Goal: Information Seeking & Learning: Learn about a topic

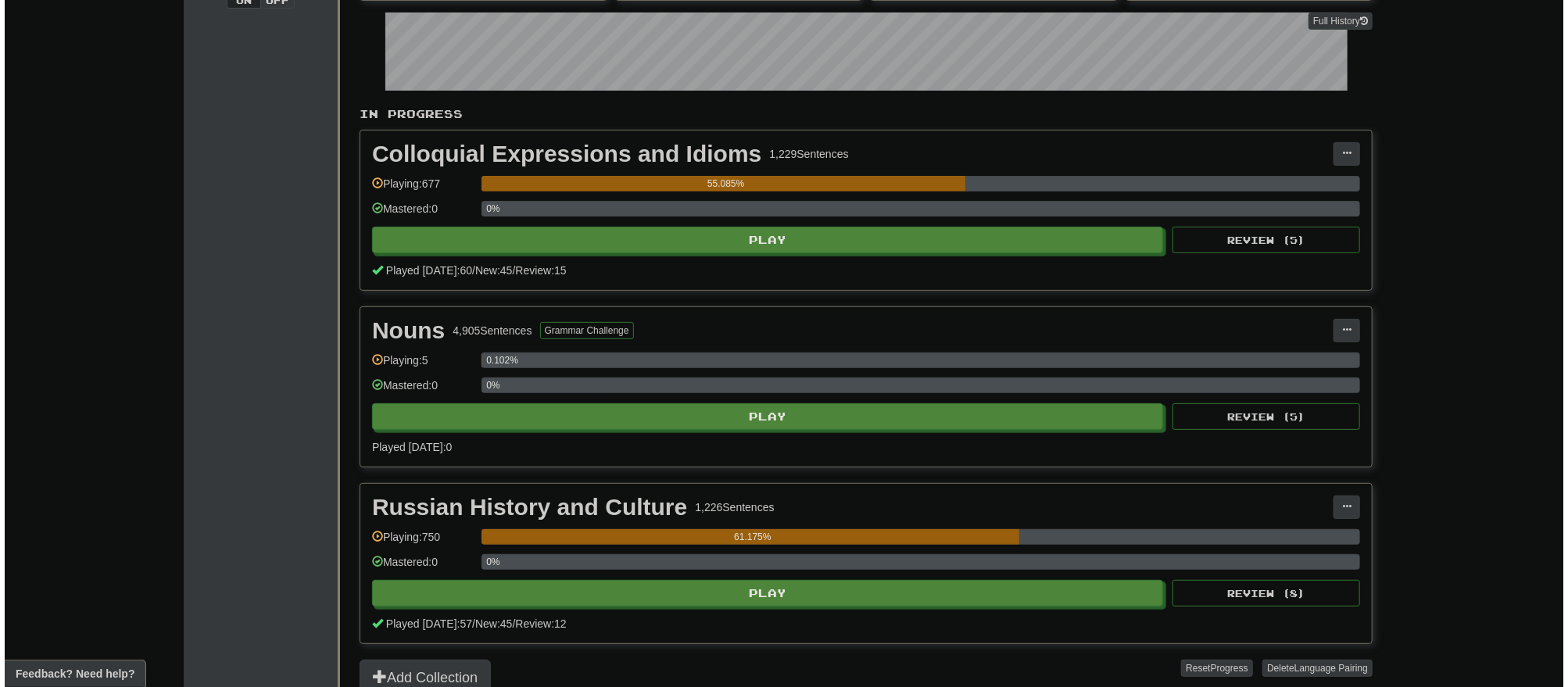
scroll to position [250, 0]
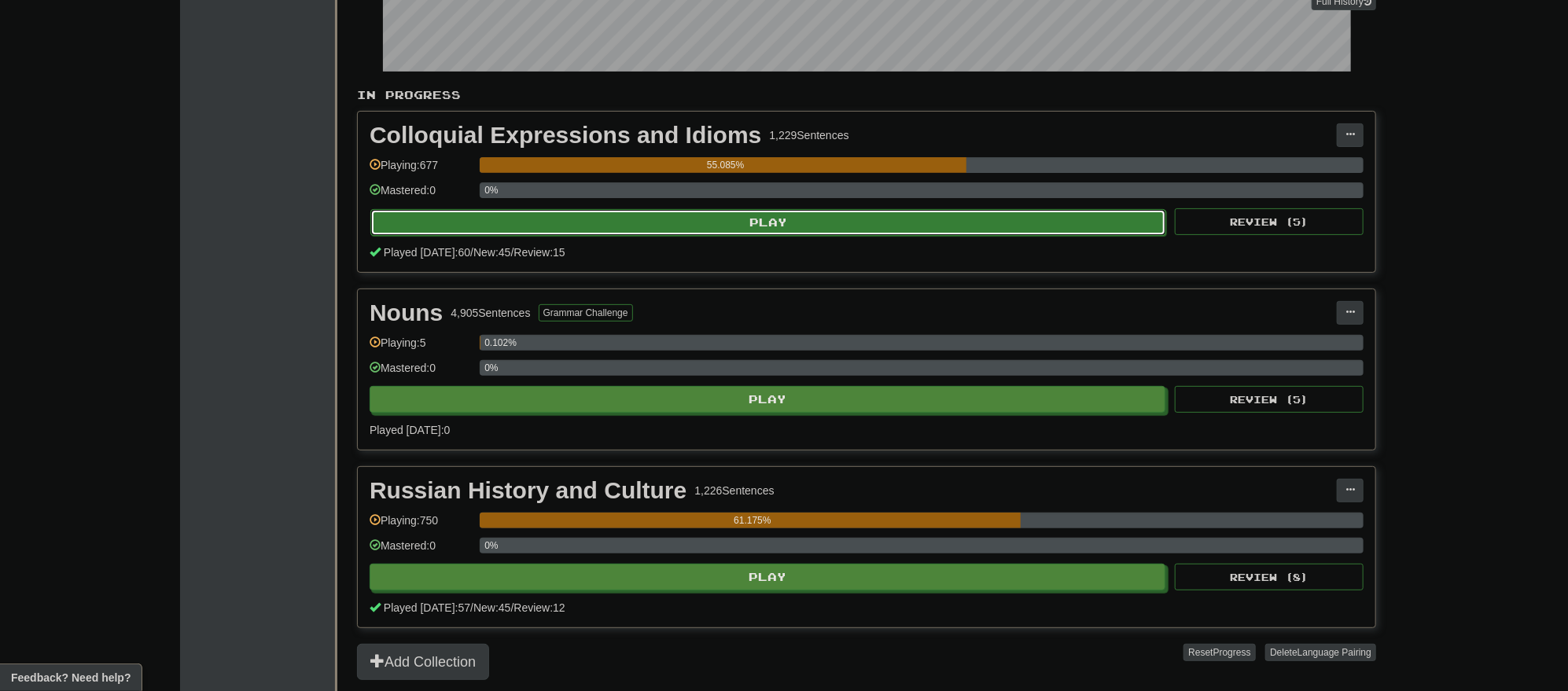
click at [762, 220] on button "Play" at bounding box center [768, 222] width 795 height 27
select select "**"
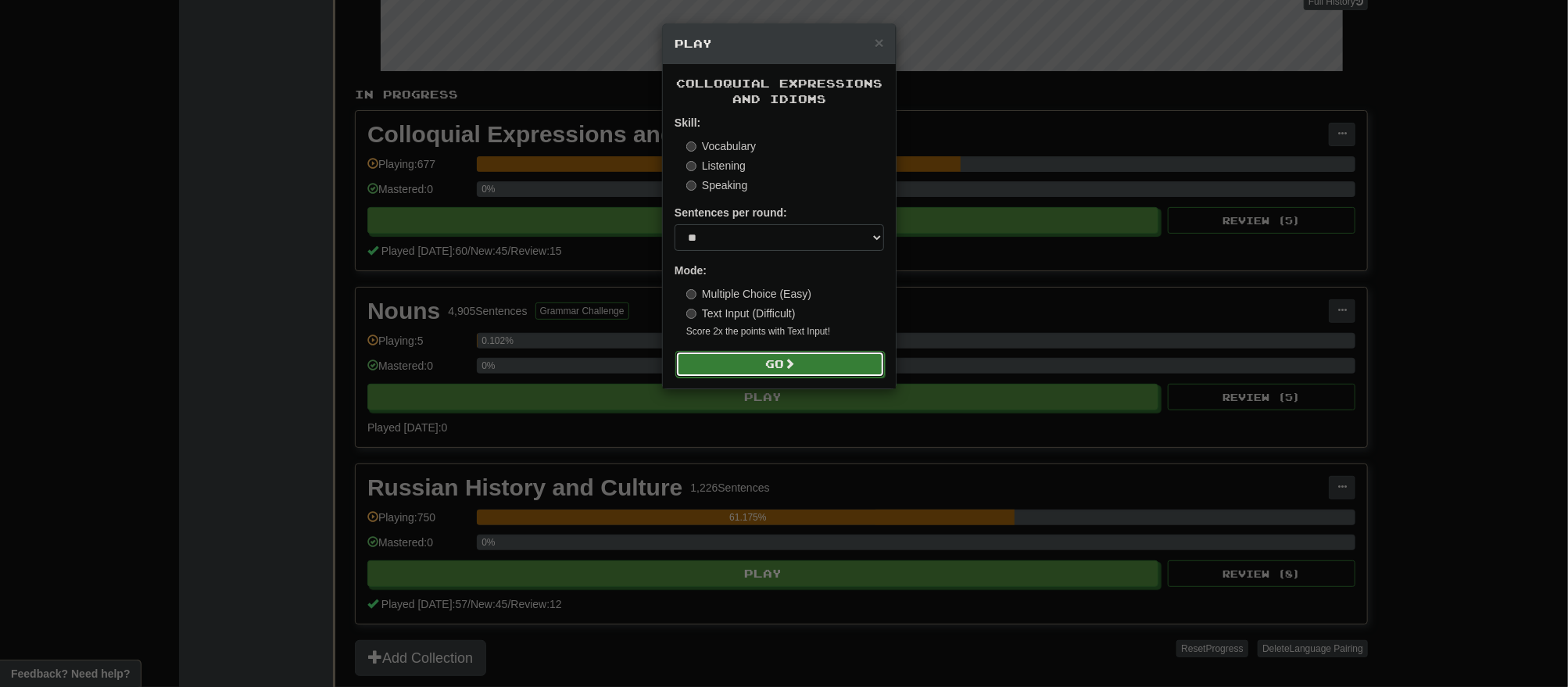
click at [791, 367] on span at bounding box center [789, 363] width 11 height 11
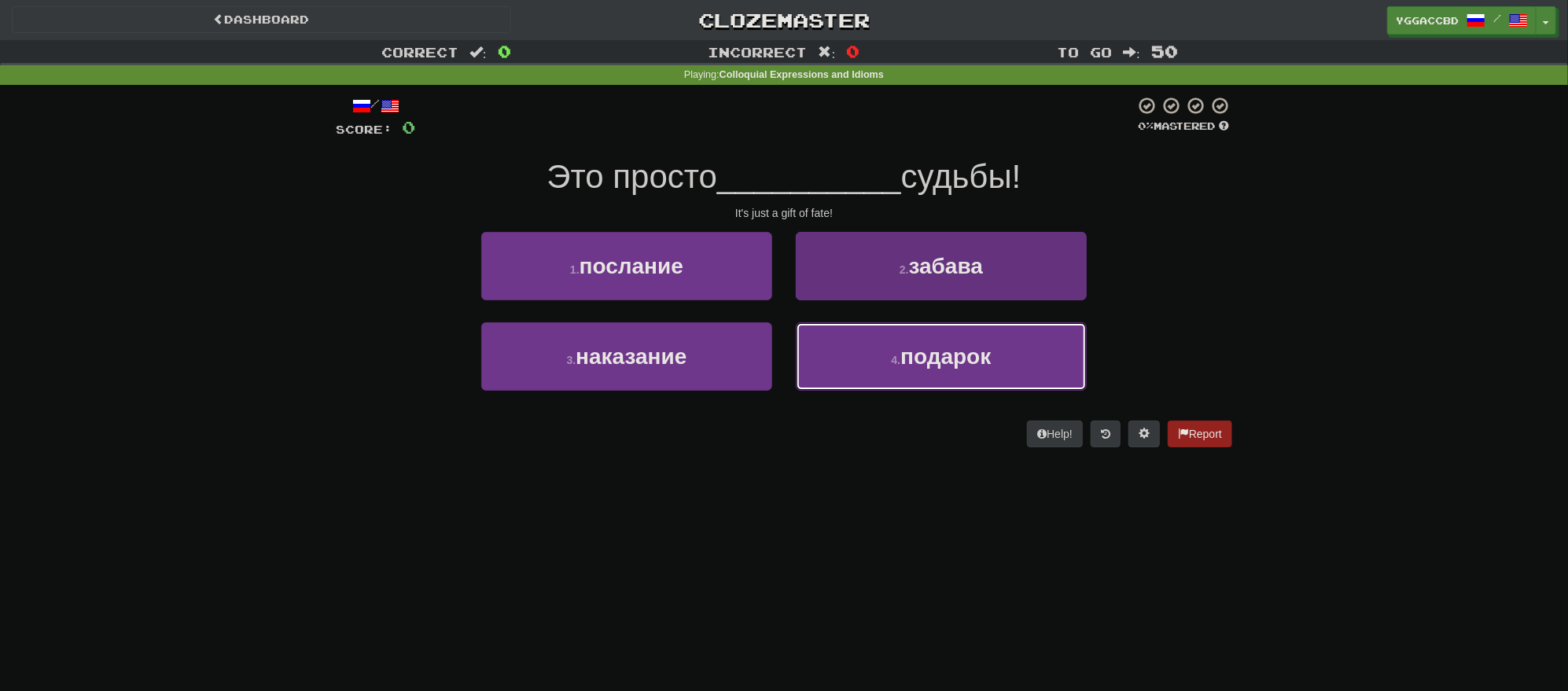
drag, startPoint x: 970, startPoint y: 357, endPoint x: 956, endPoint y: 351, distance: 15.2
click at [970, 357] on span "подарок" at bounding box center [946, 357] width 90 height 25
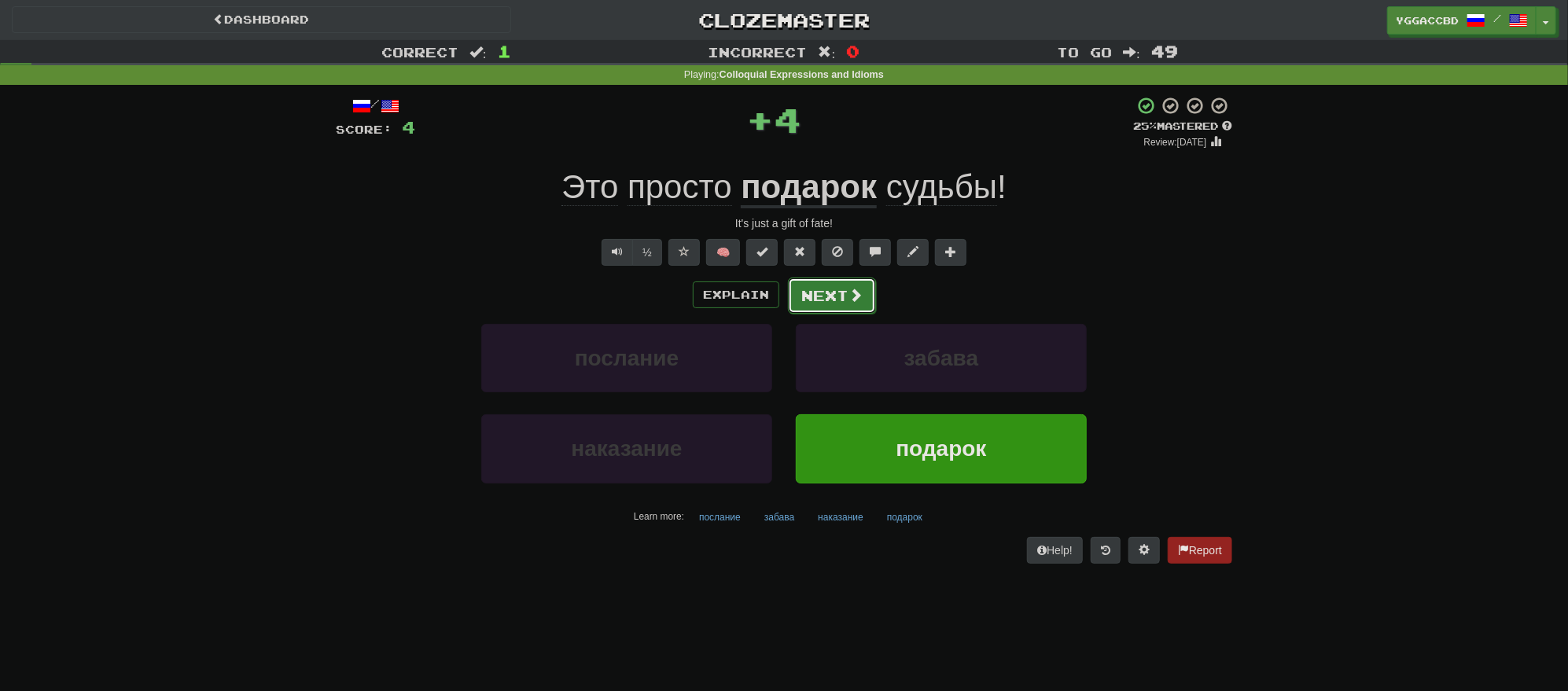
click at [836, 294] on button "Next" at bounding box center [832, 295] width 88 height 36
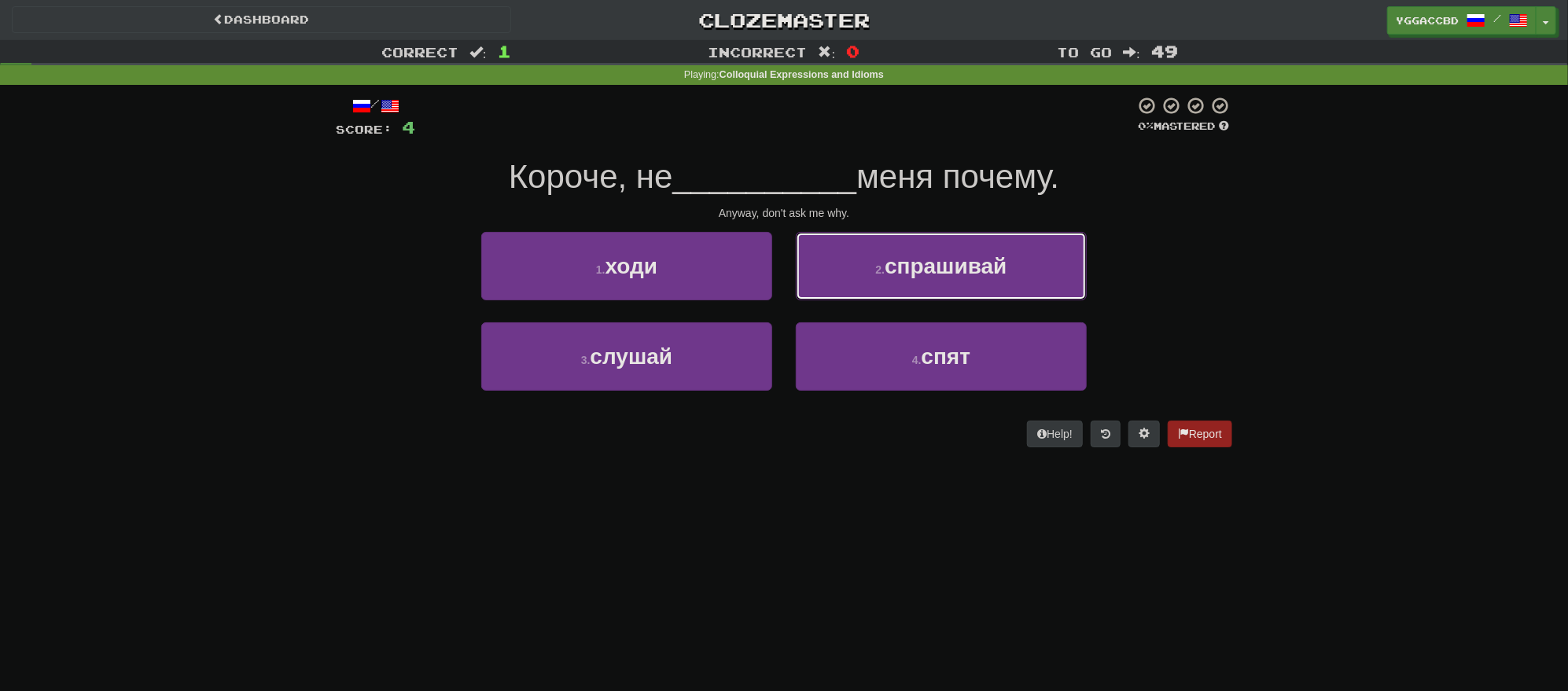
click at [893, 274] on span "спрашивай" at bounding box center [946, 266] width 122 height 25
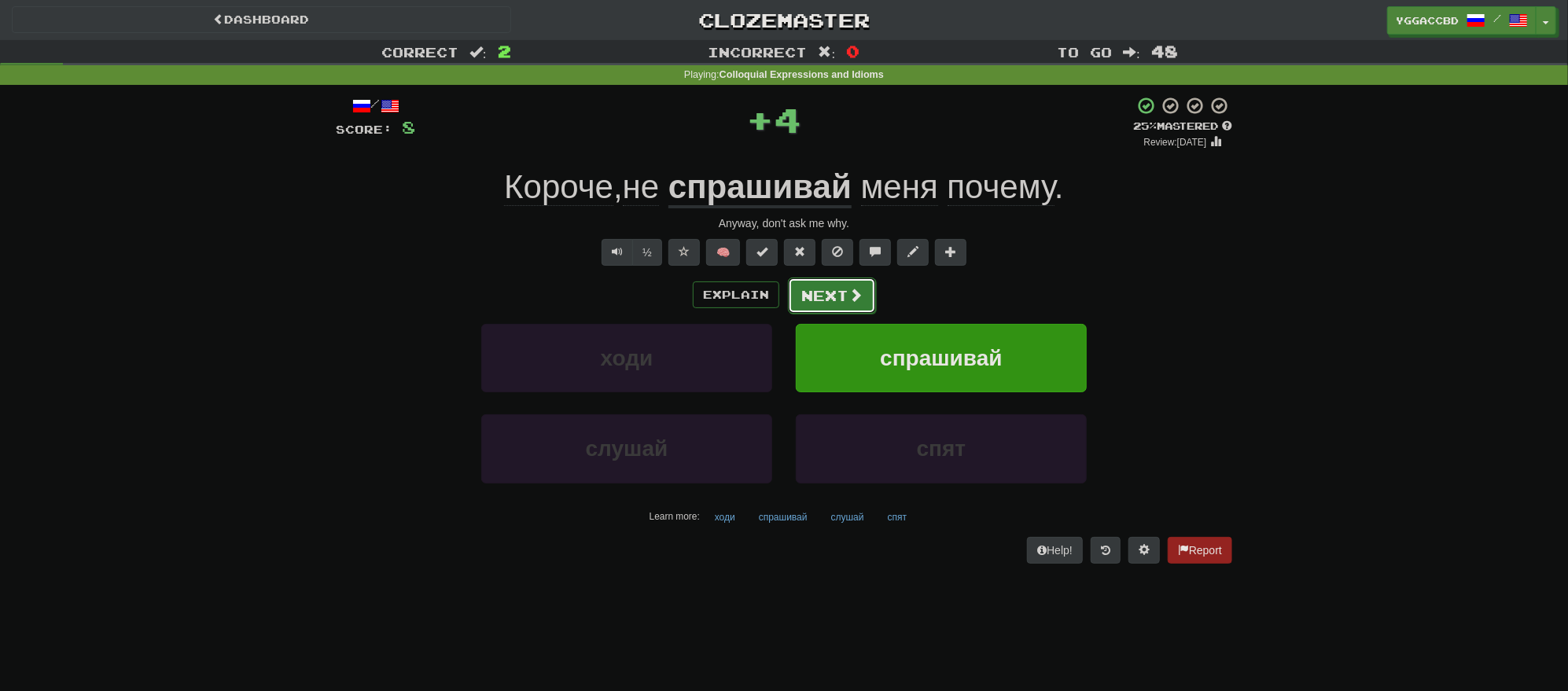
click at [843, 297] on button "Next" at bounding box center [832, 295] width 88 height 36
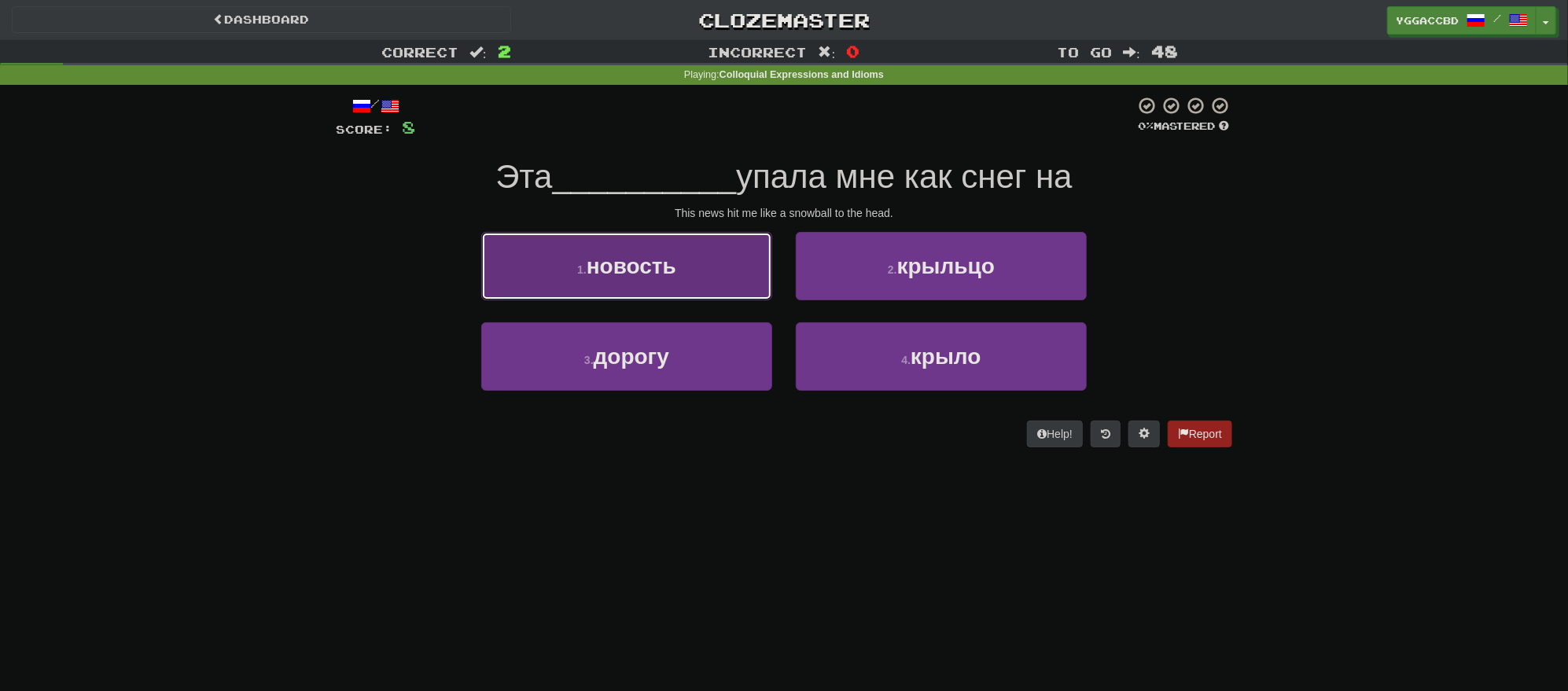
click at [672, 276] on span "новость" at bounding box center [631, 266] width 89 height 25
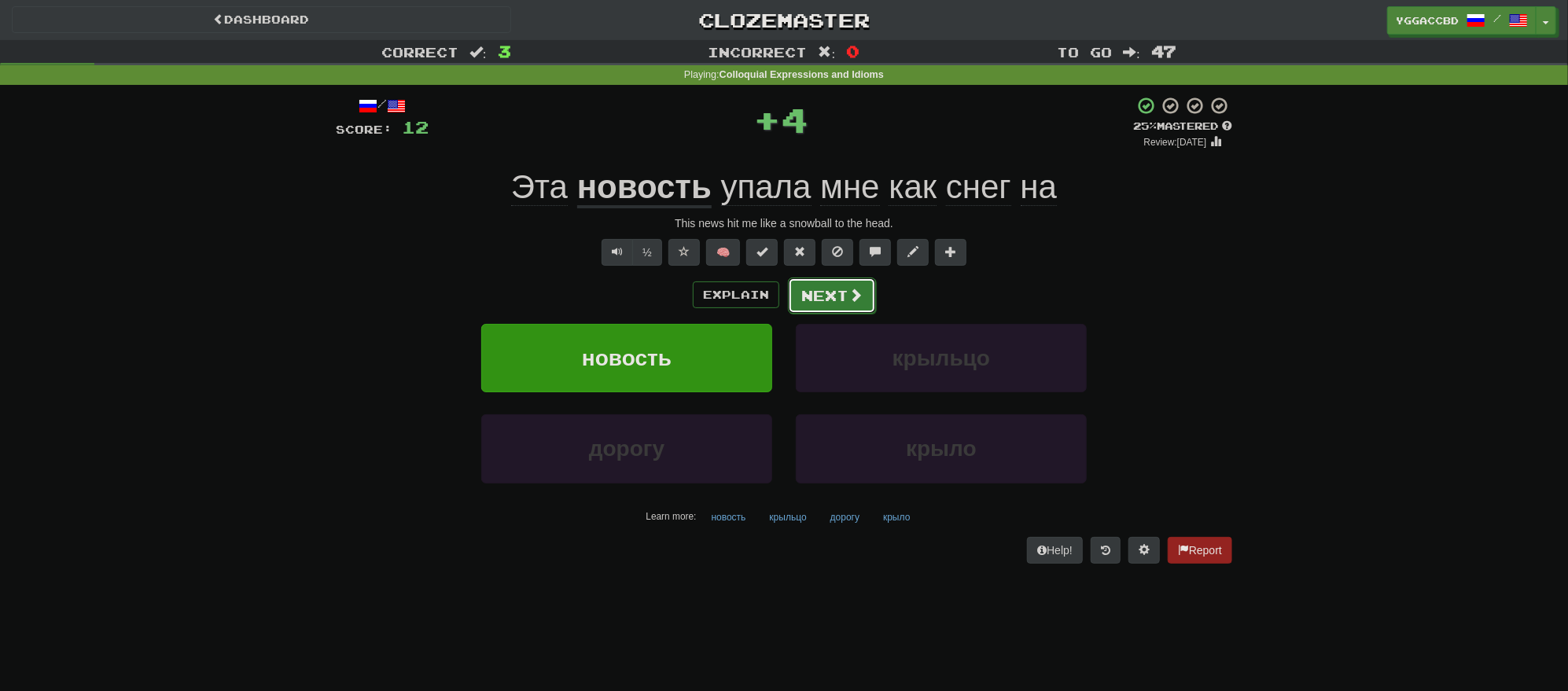
click at [796, 303] on button "Next" at bounding box center [832, 295] width 88 height 36
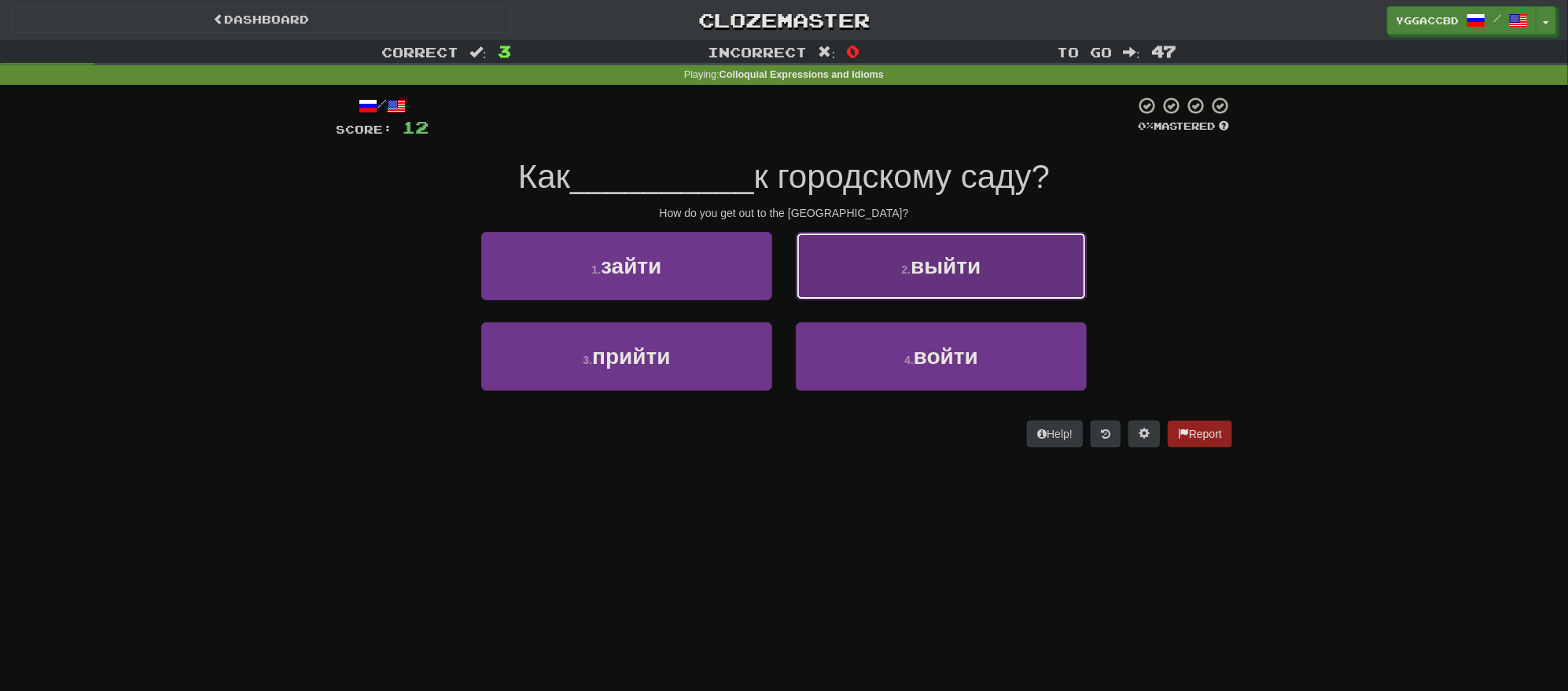
click at [890, 286] on button "2 . выйти" at bounding box center [941, 266] width 291 height 68
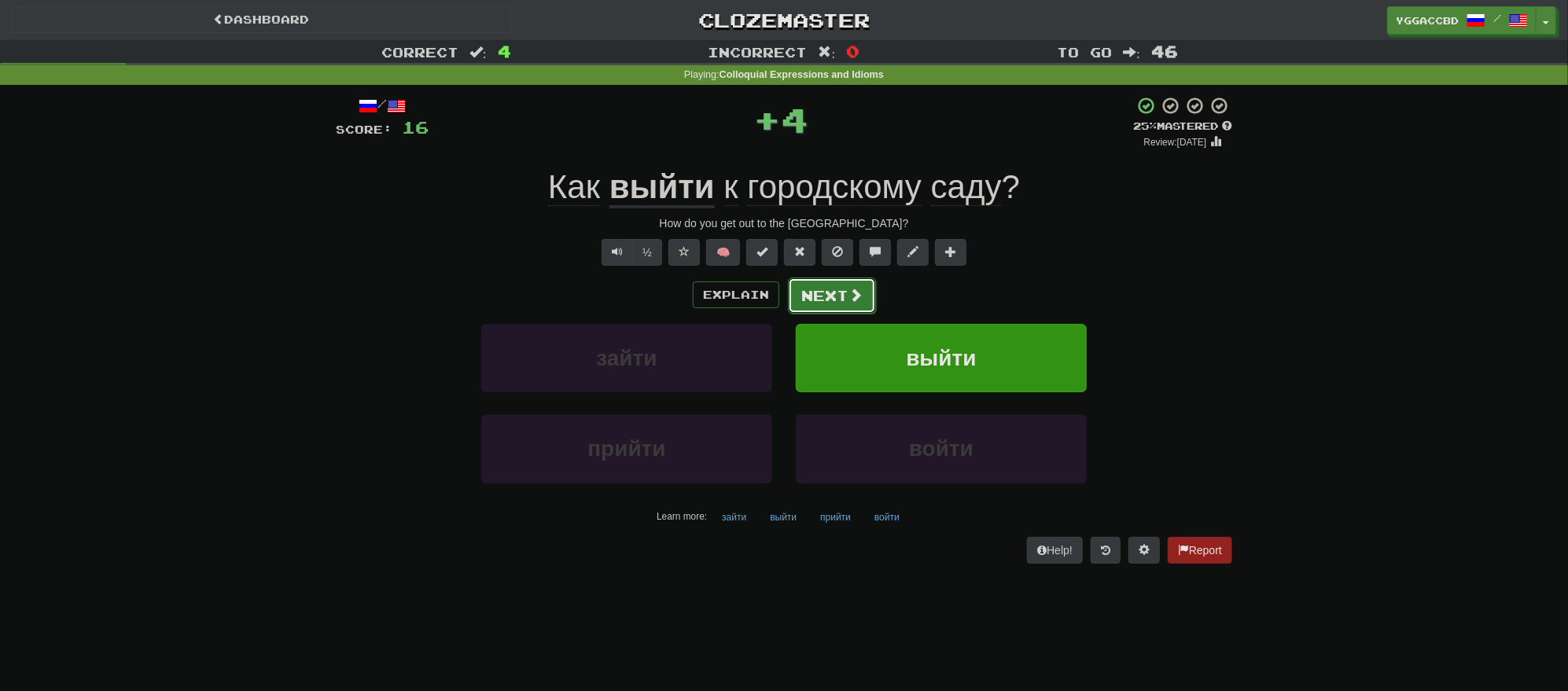
click at [796, 293] on button "Next" at bounding box center [832, 295] width 88 height 36
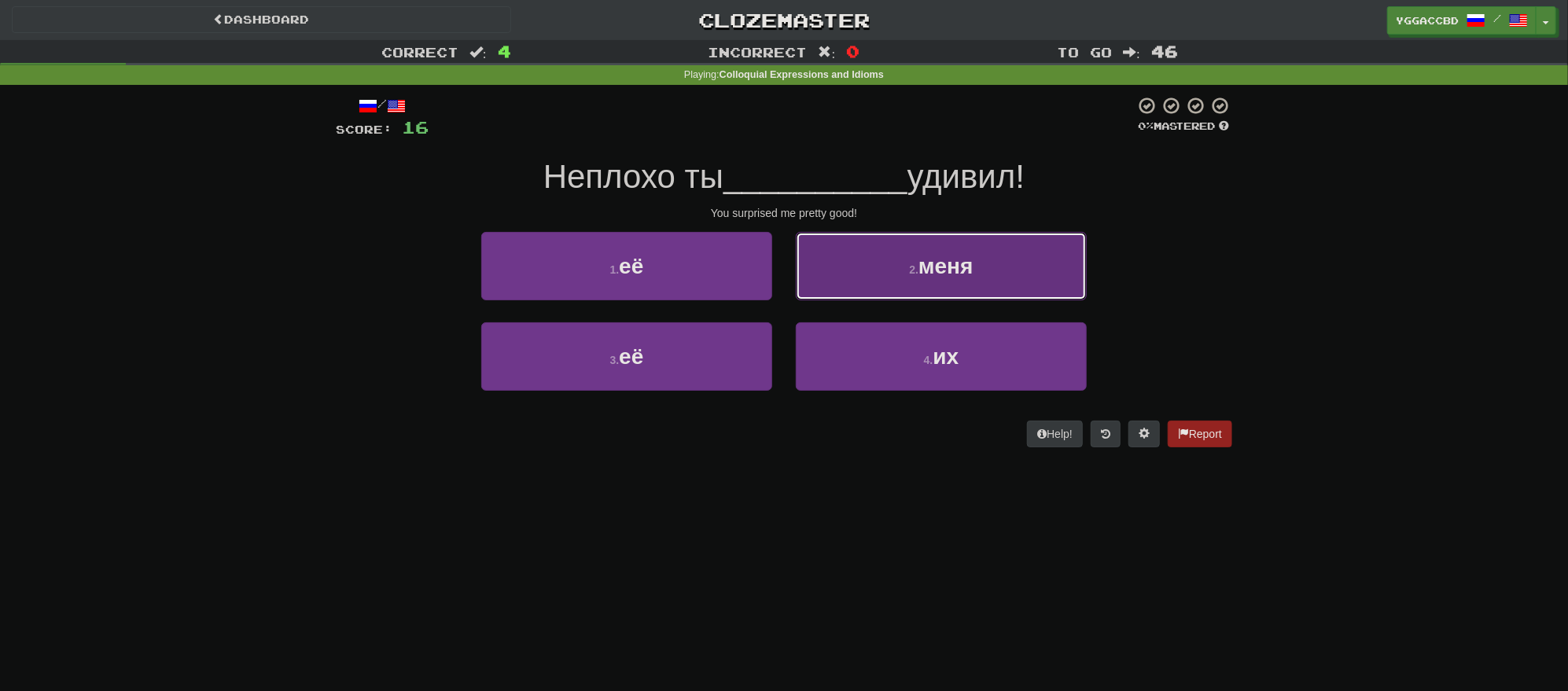
click at [923, 294] on button "2 . меня" at bounding box center [941, 266] width 291 height 68
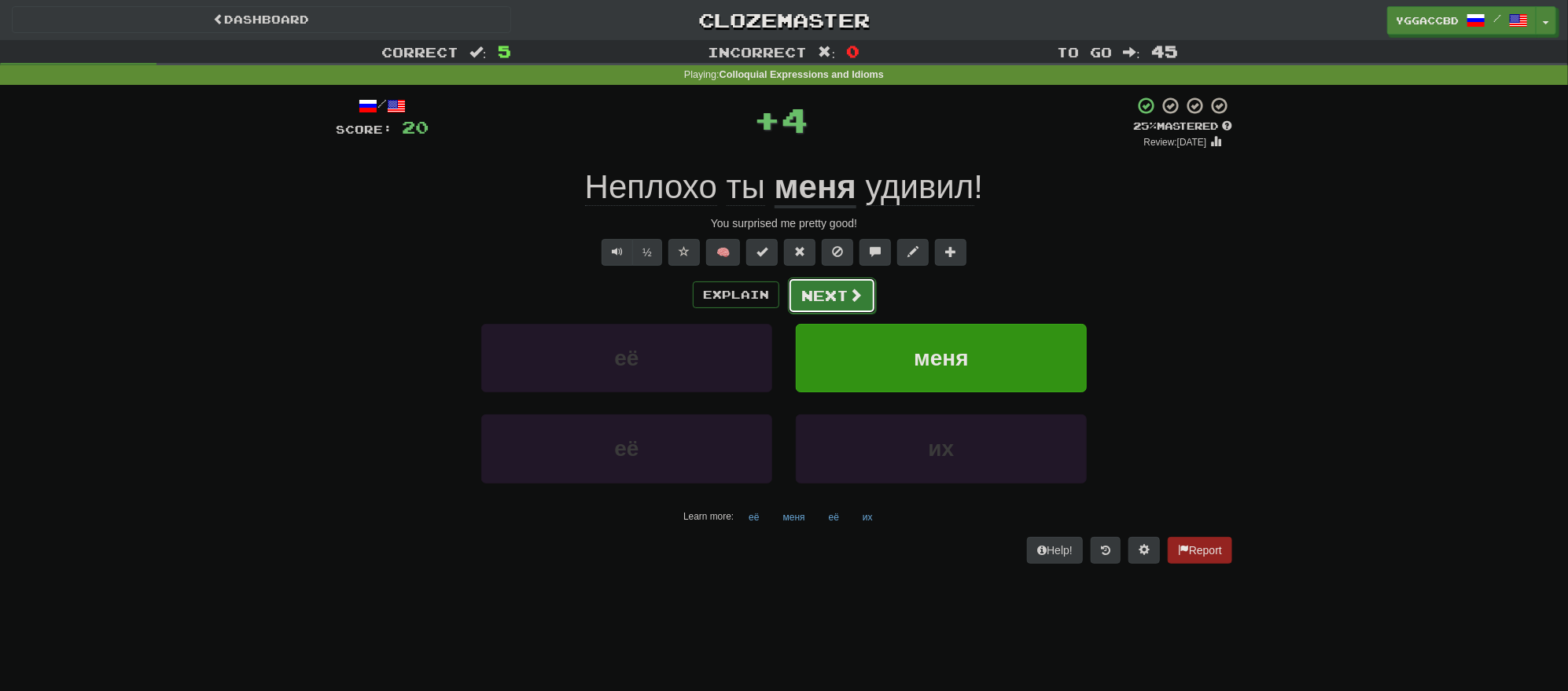
click at [818, 303] on button "Next" at bounding box center [832, 295] width 88 height 36
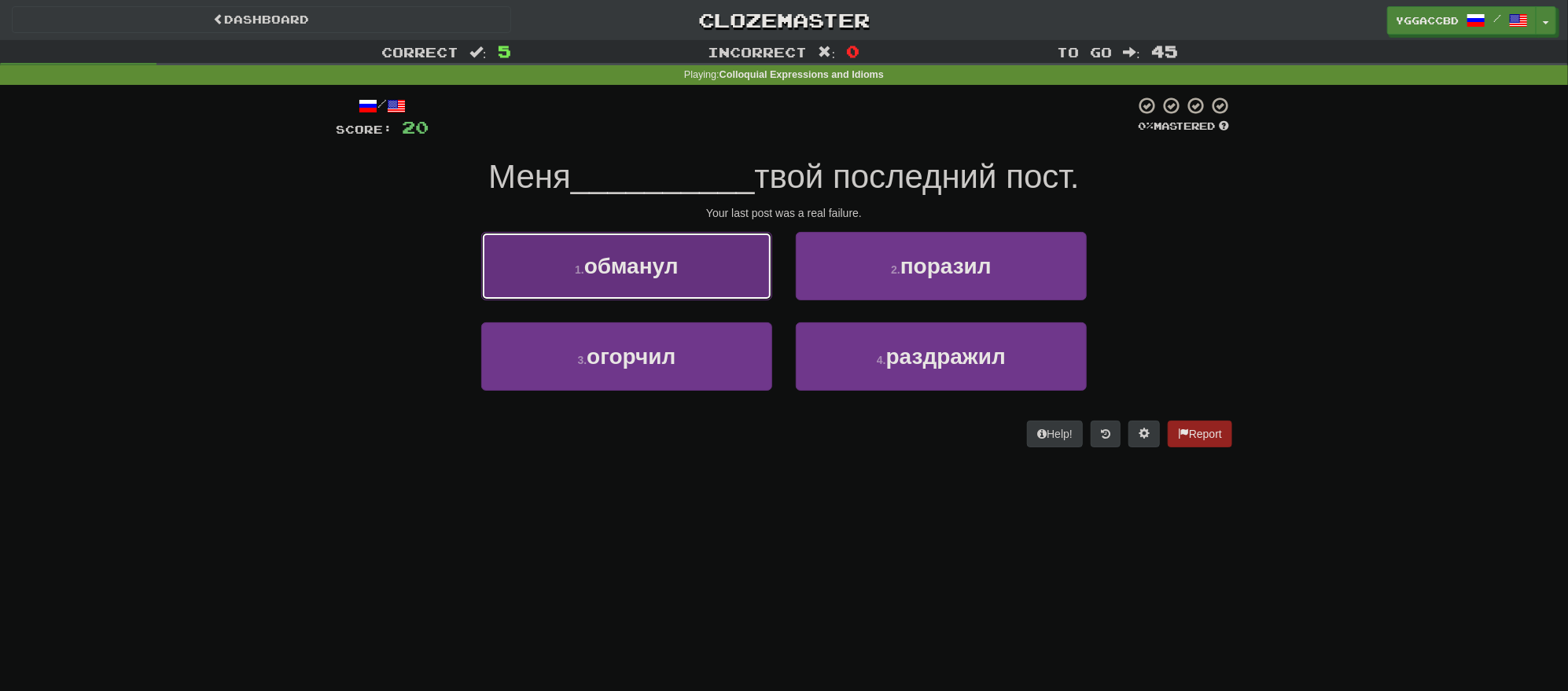
click at [661, 279] on button "1 . обманул" at bounding box center [627, 266] width 291 height 68
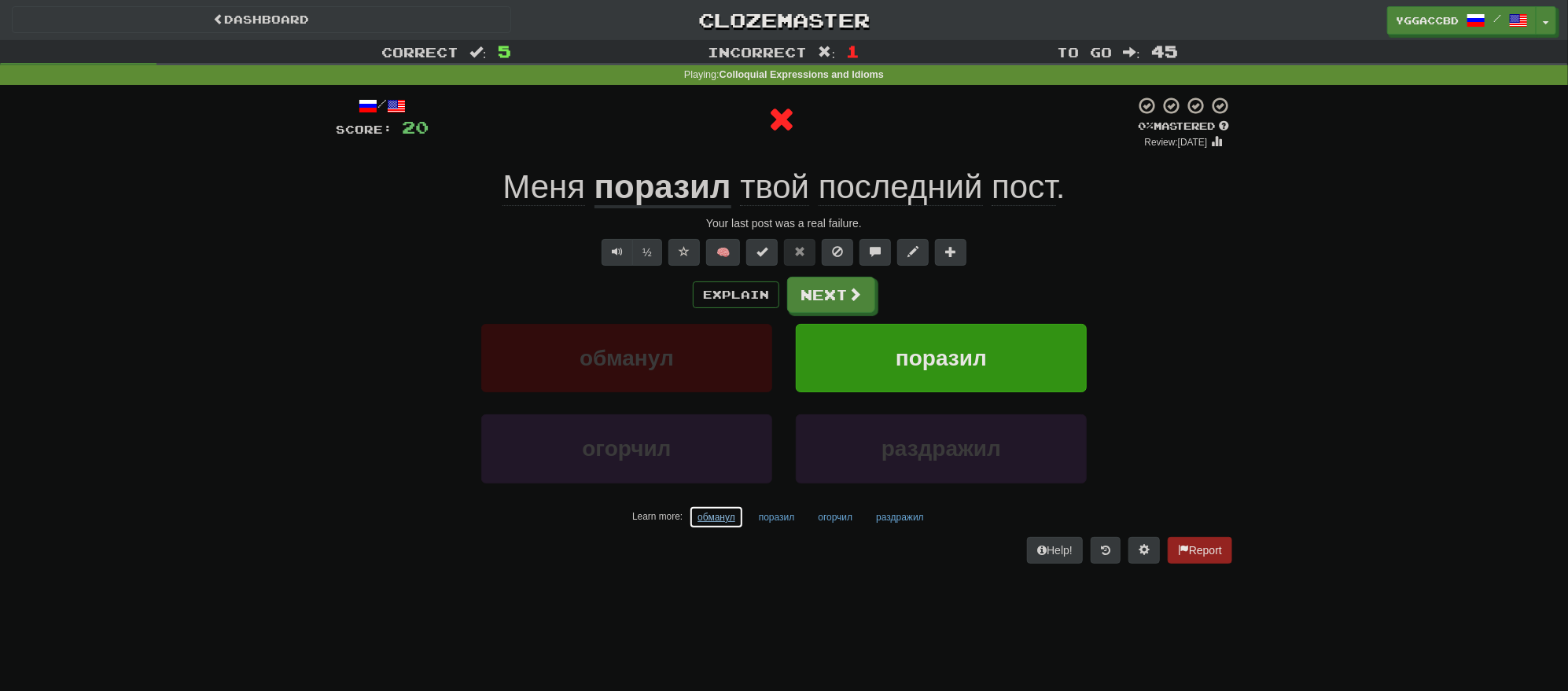
click at [712, 514] on button "обманул" at bounding box center [716, 516] width 55 height 24
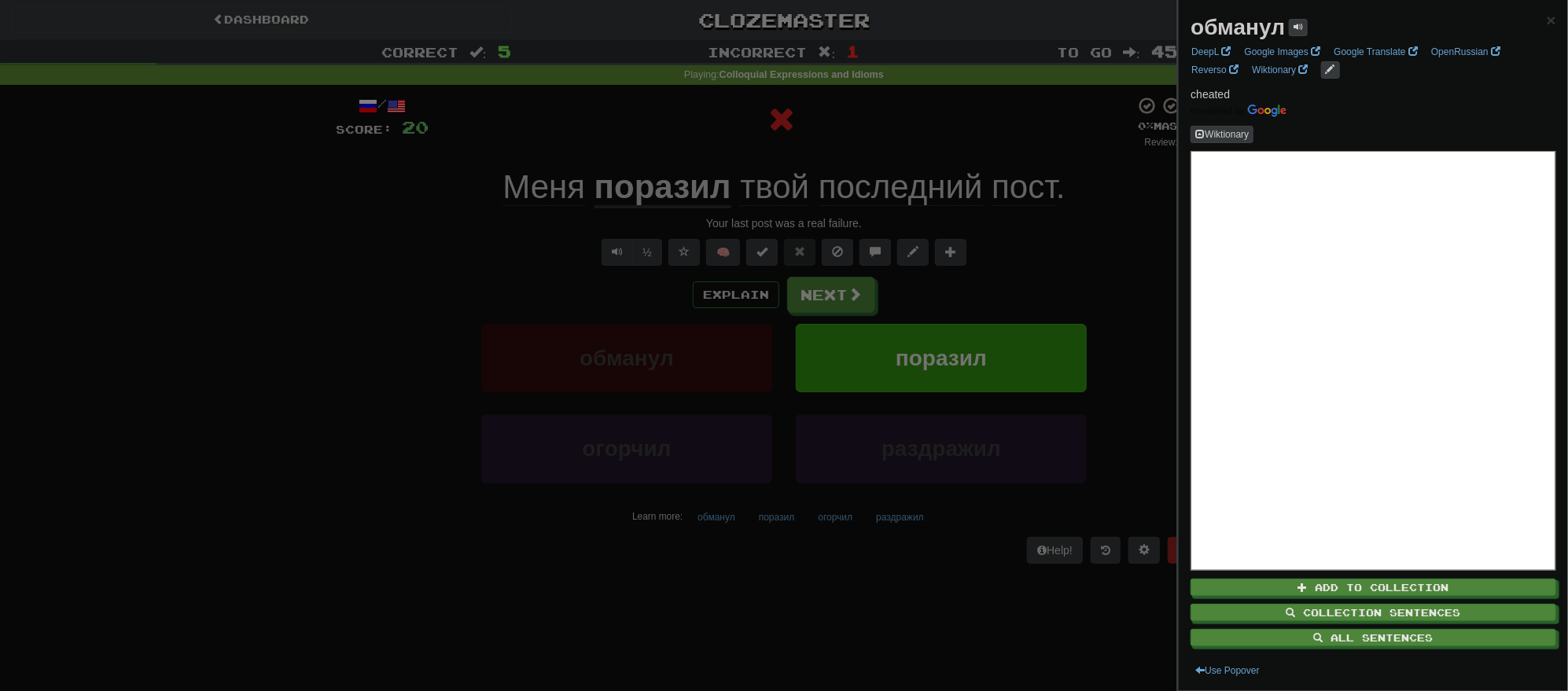
click at [638, 557] on div at bounding box center [784, 345] width 1568 height 691
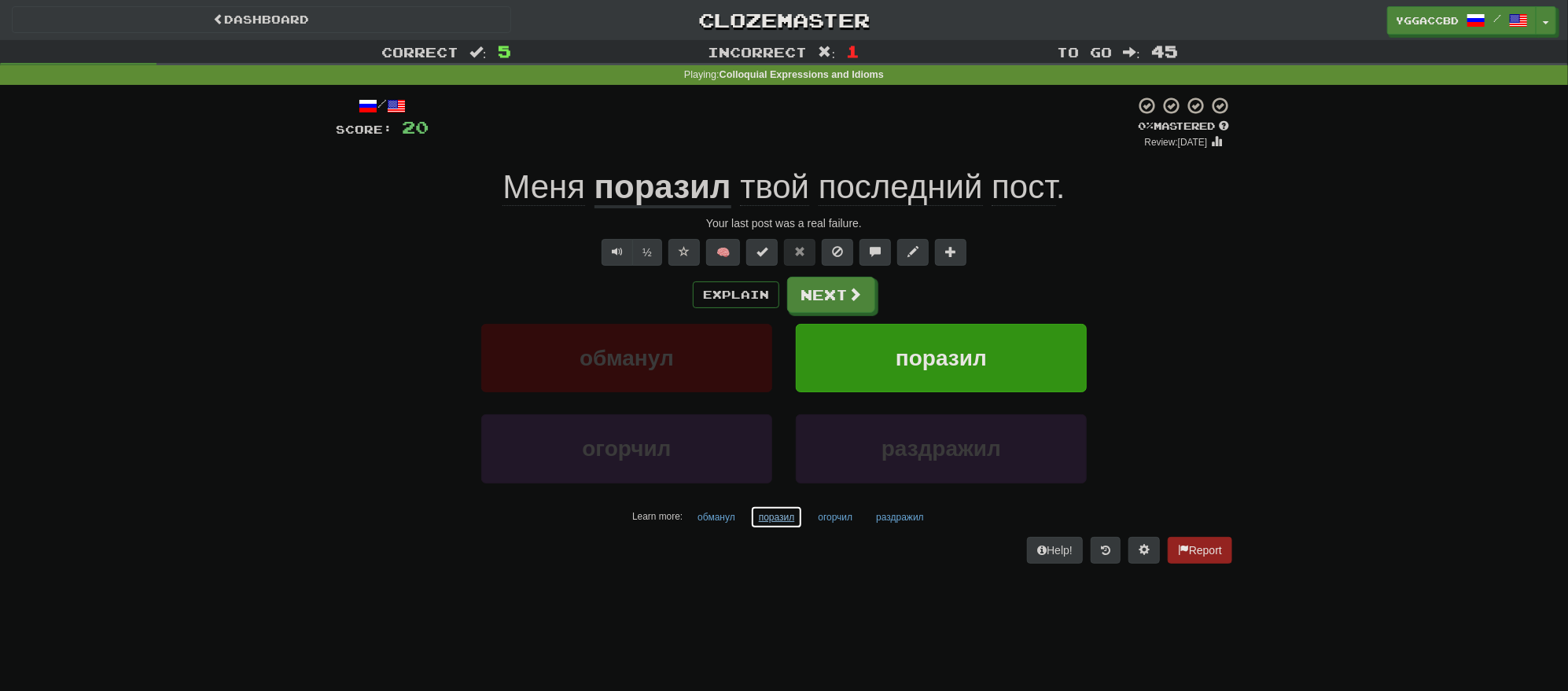
click at [772, 519] on button "поразил" at bounding box center [777, 516] width 53 height 24
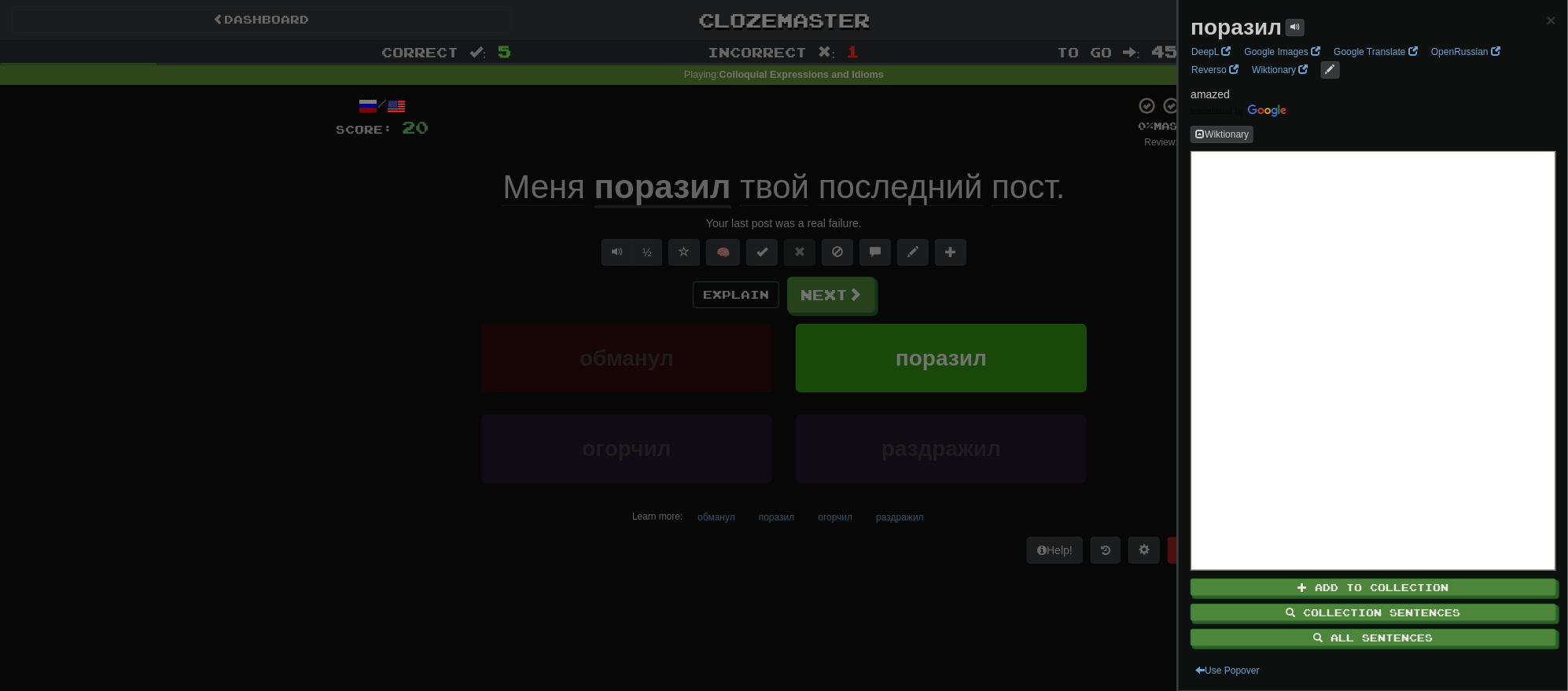
click at [773, 571] on div at bounding box center [784, 345] width 1568 height 691
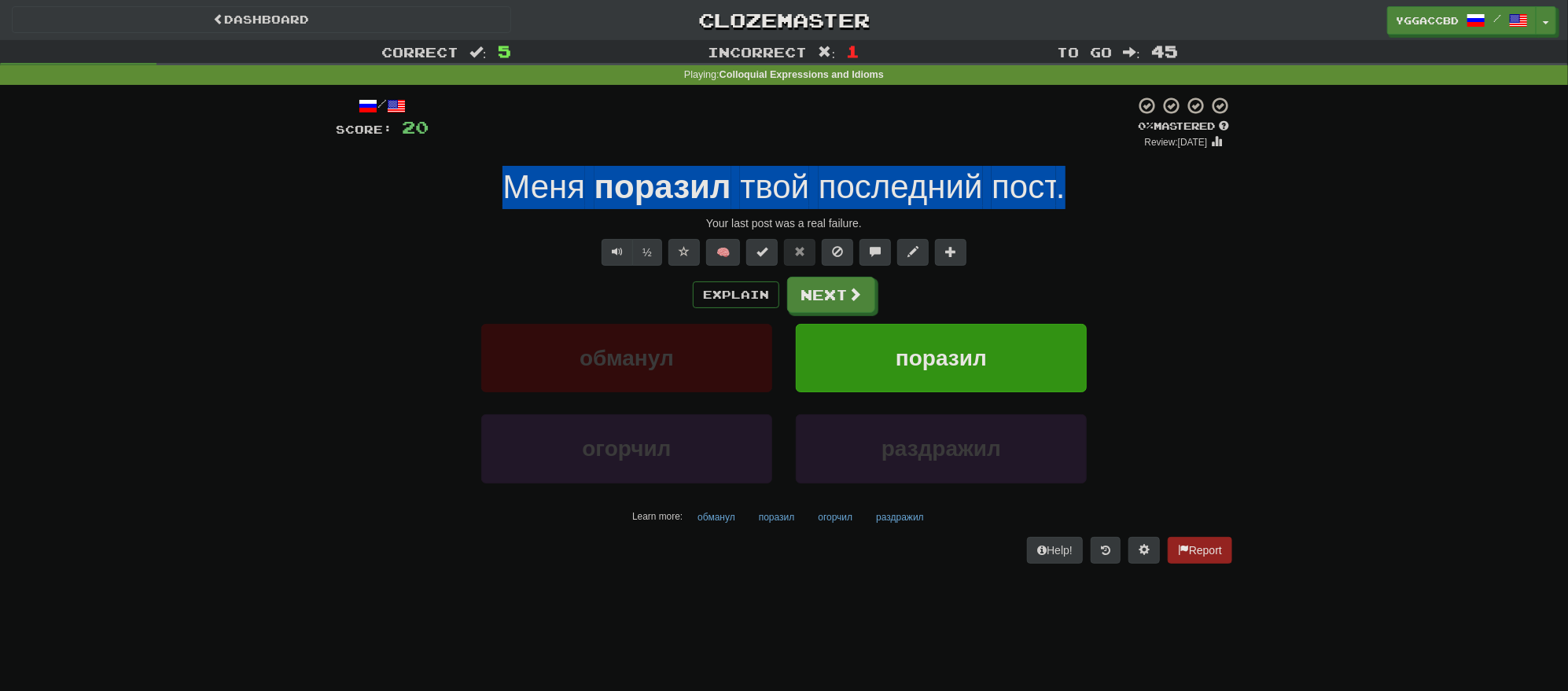
drag, startPoint x: 485, startPoint y: 186, endPoint x: 1066, endPoint y: 197, distance: 581.1
click at [1066, 197] on div "Меня поразил твой последний пост ." at bounding box center [783, 187] width 896 height 43
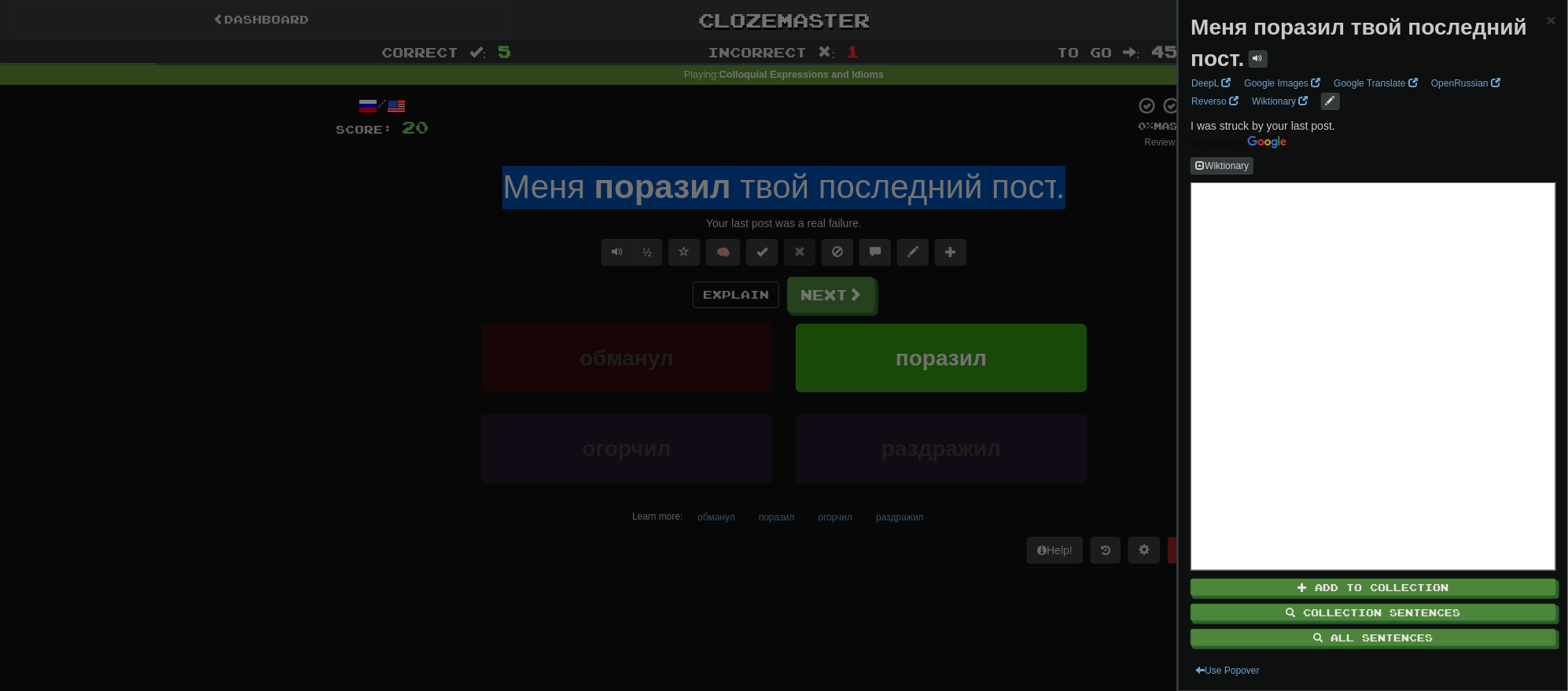
copy div "Меня поразил твой последний пост ."
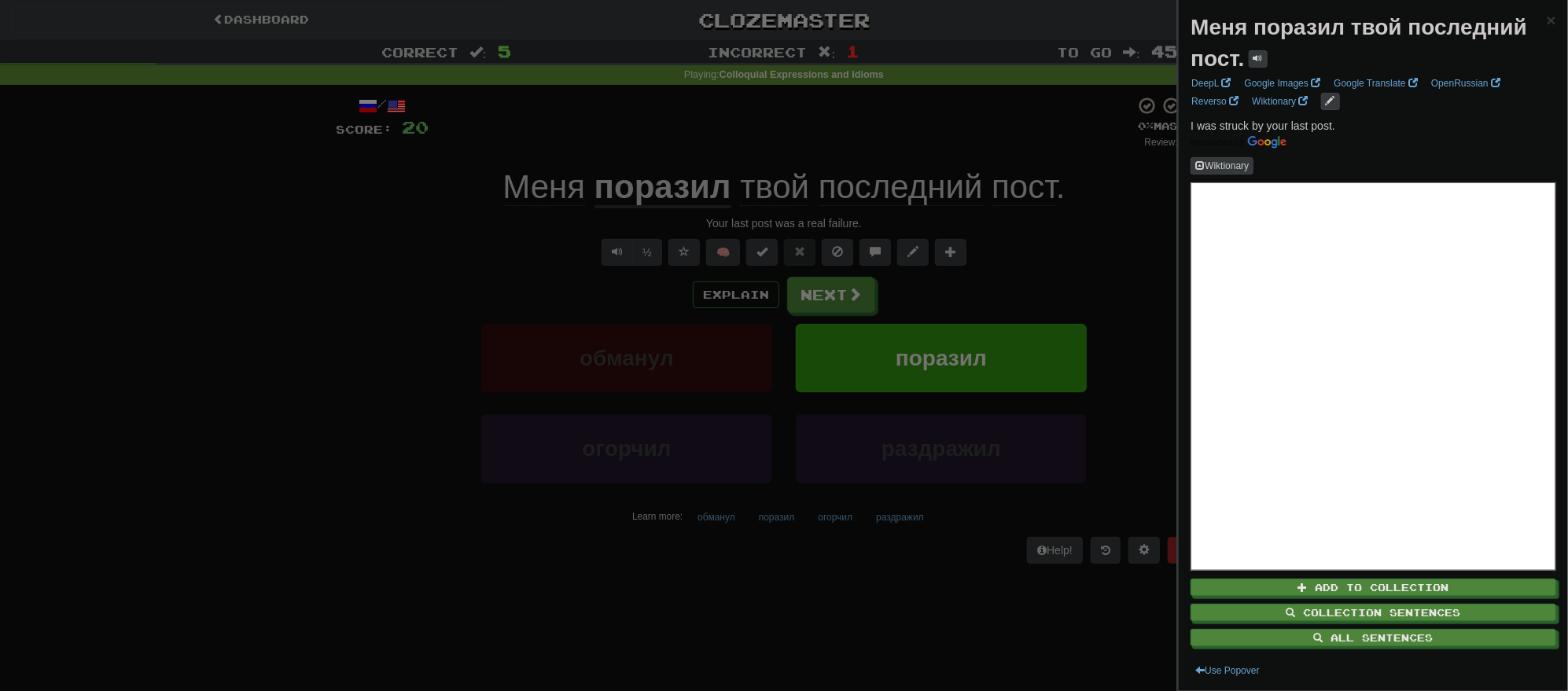
drag, startPoint x: 171, startPoint y: 358, endPoint x: 514, endPoint y: 336, distance: 343.7
click at [200, 352] on div at bounding box center [784, 345] width 1568 height 691
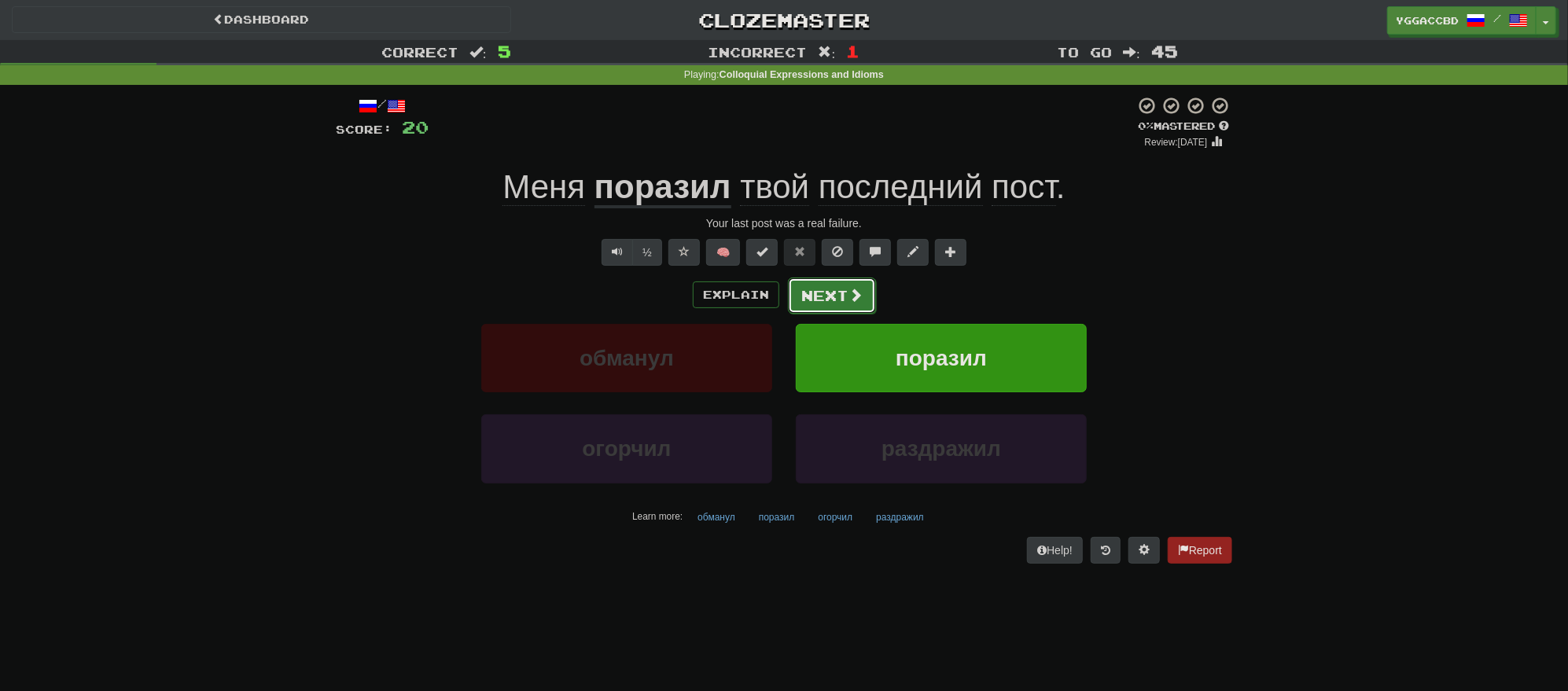
click at [840, 306] on button "Next" at bounding box center [832, 295] width 88 height 36
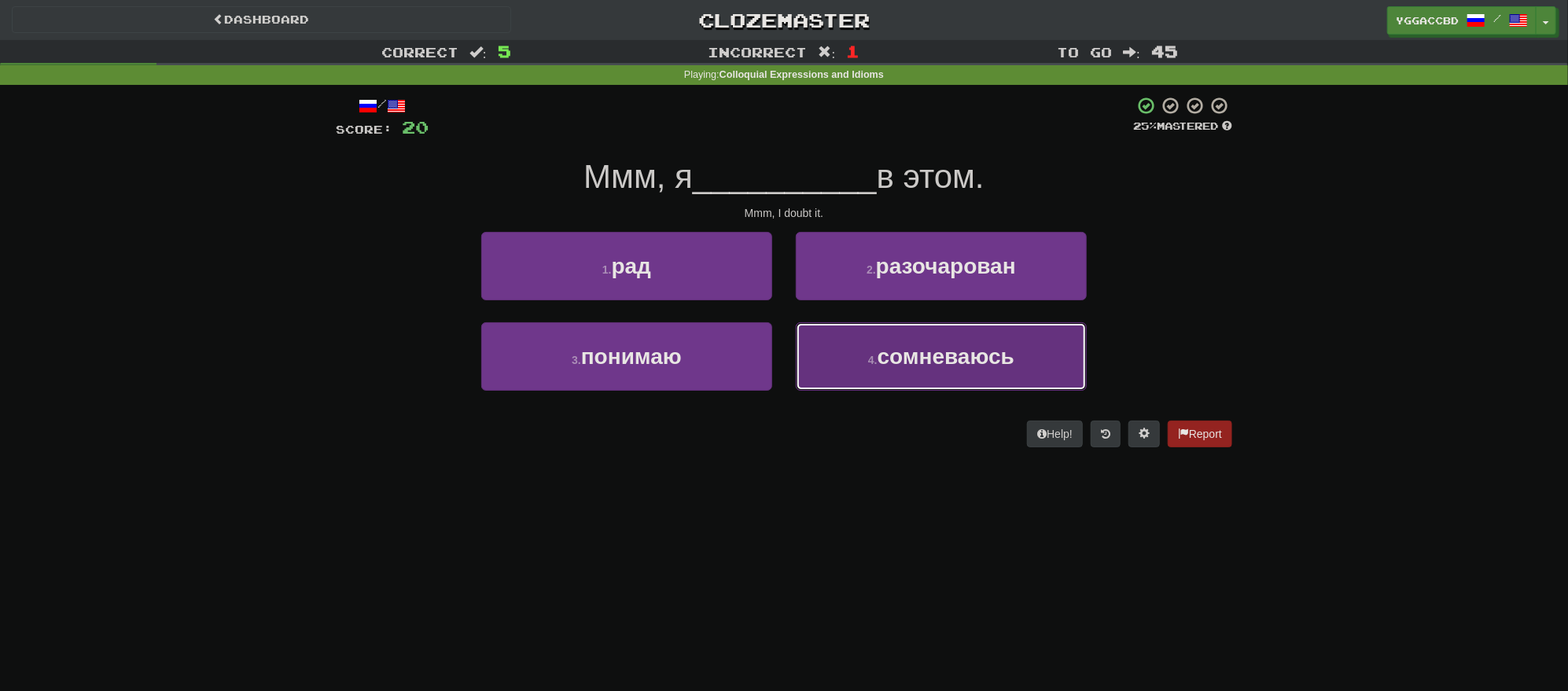
click at [900, 374] on button "4 . сомневаюсь" at bounding box center [941, 356] width 291 height 68
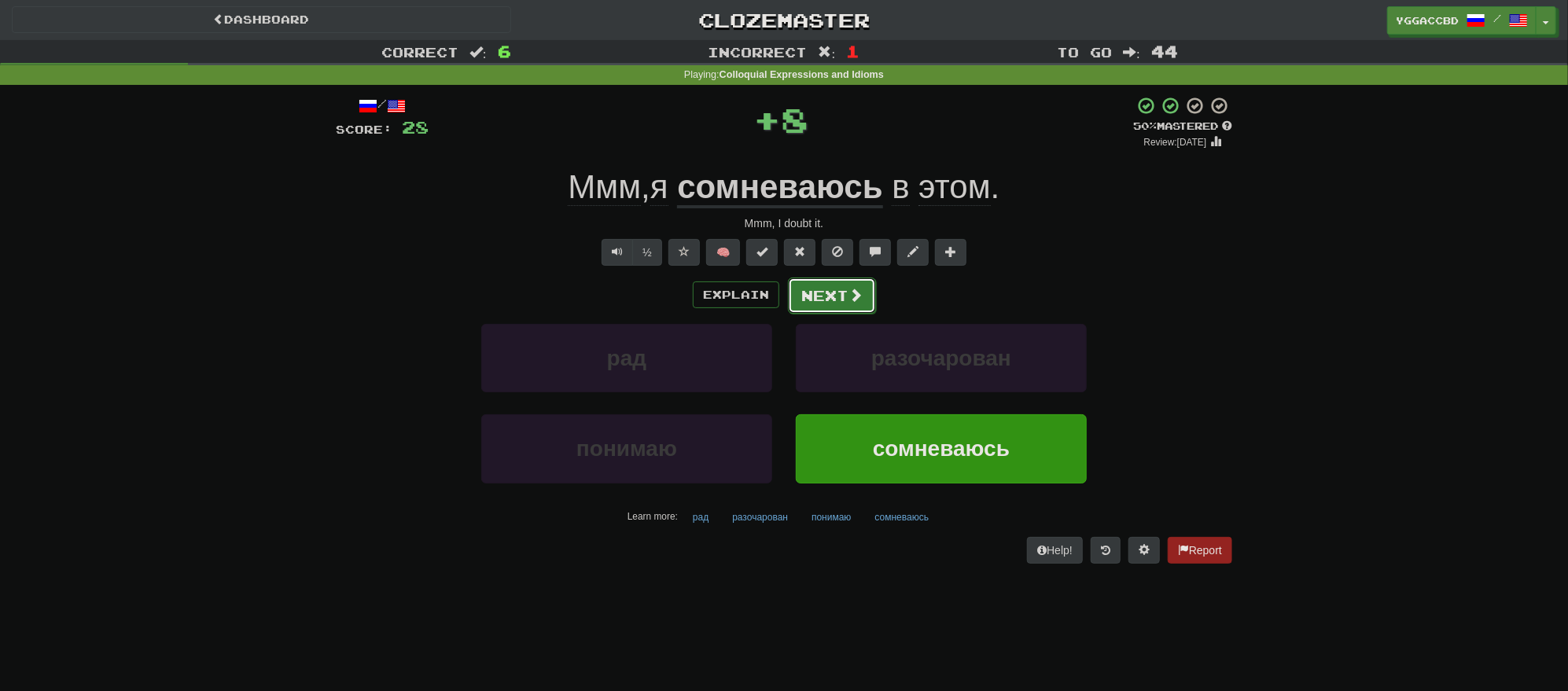
click at [823, 290] on button "Next" at bounding box center [832, 295] width 88 height 36
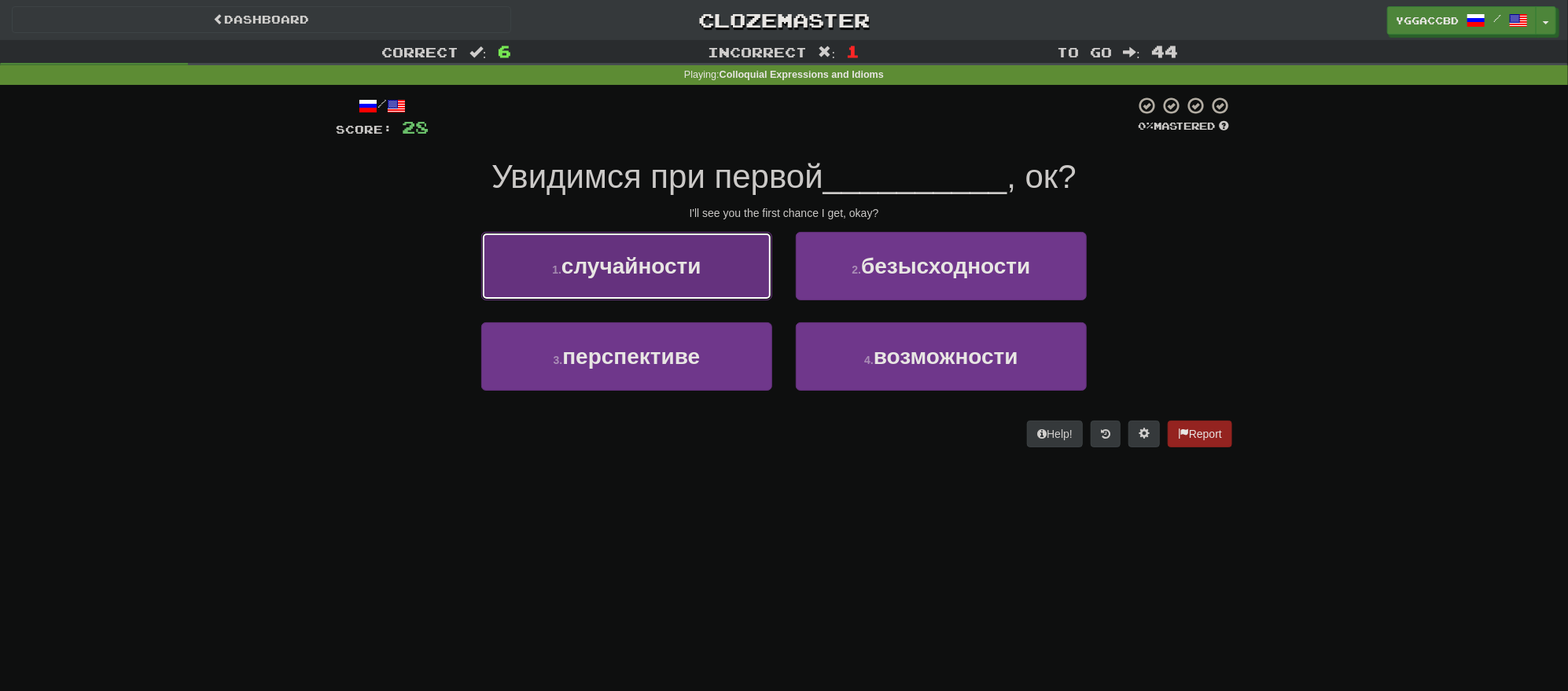
click at [656, 287] on button "1 . случайности" at bounding box center [627, 266] width 291 height 68
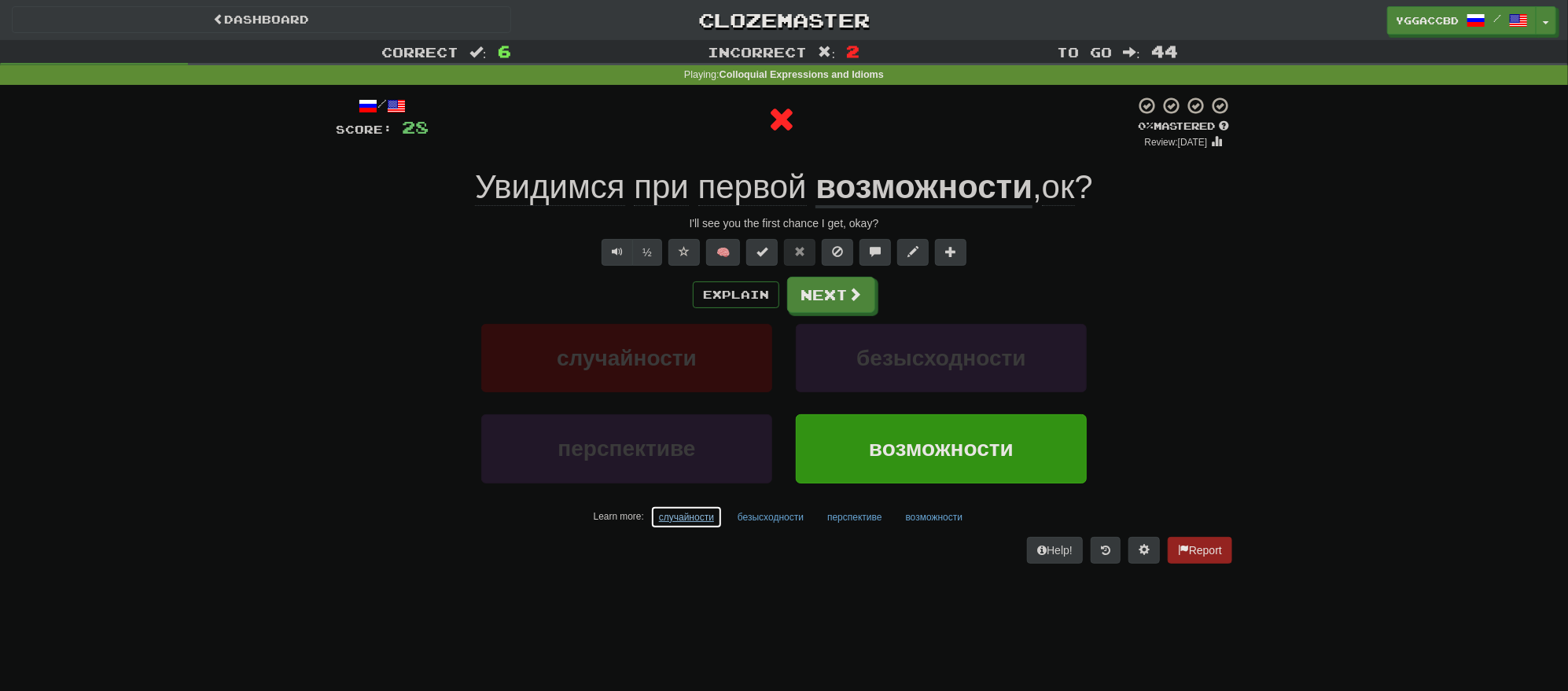
click at [673, 514] on button "случайности" at bounding box center [686, 516] width 72 height 24
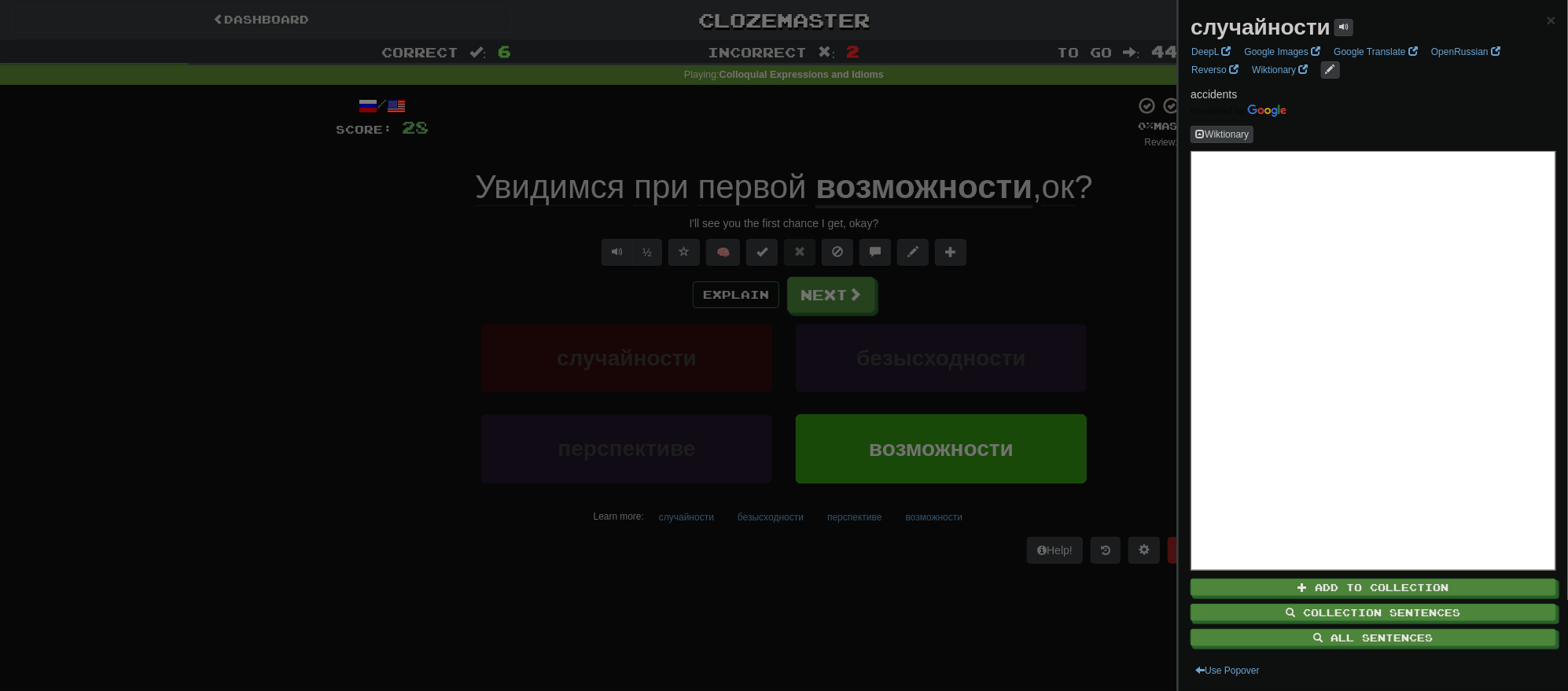
drag, startPoint x: 657, startPoint y: 531, endPoint x: 668, endPoint y: 519, distance: 16.3
click at [658, 530] on div at bounding box center [784, 345] width 1568 height 691
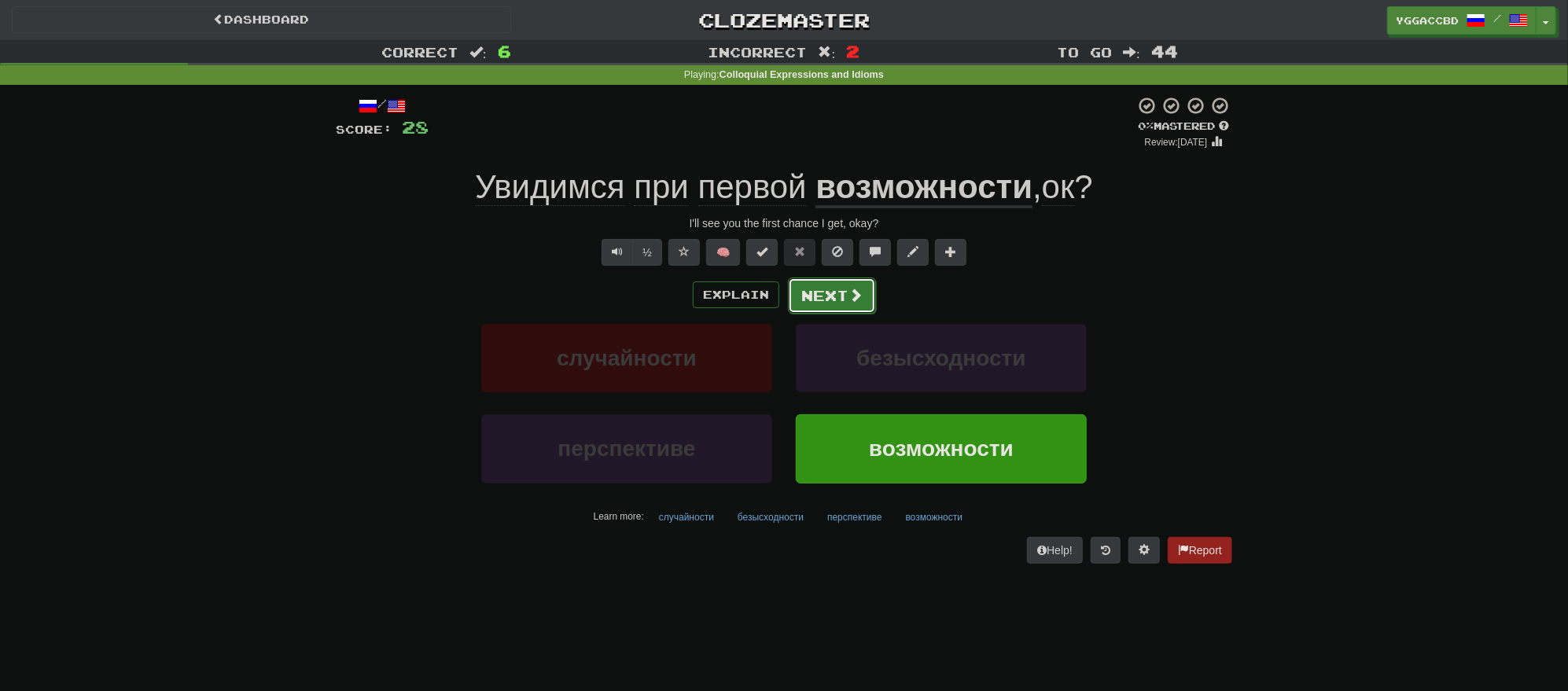
click at [834, 298] on button "Next" at bounding box center [832, 295] width 88 height 36
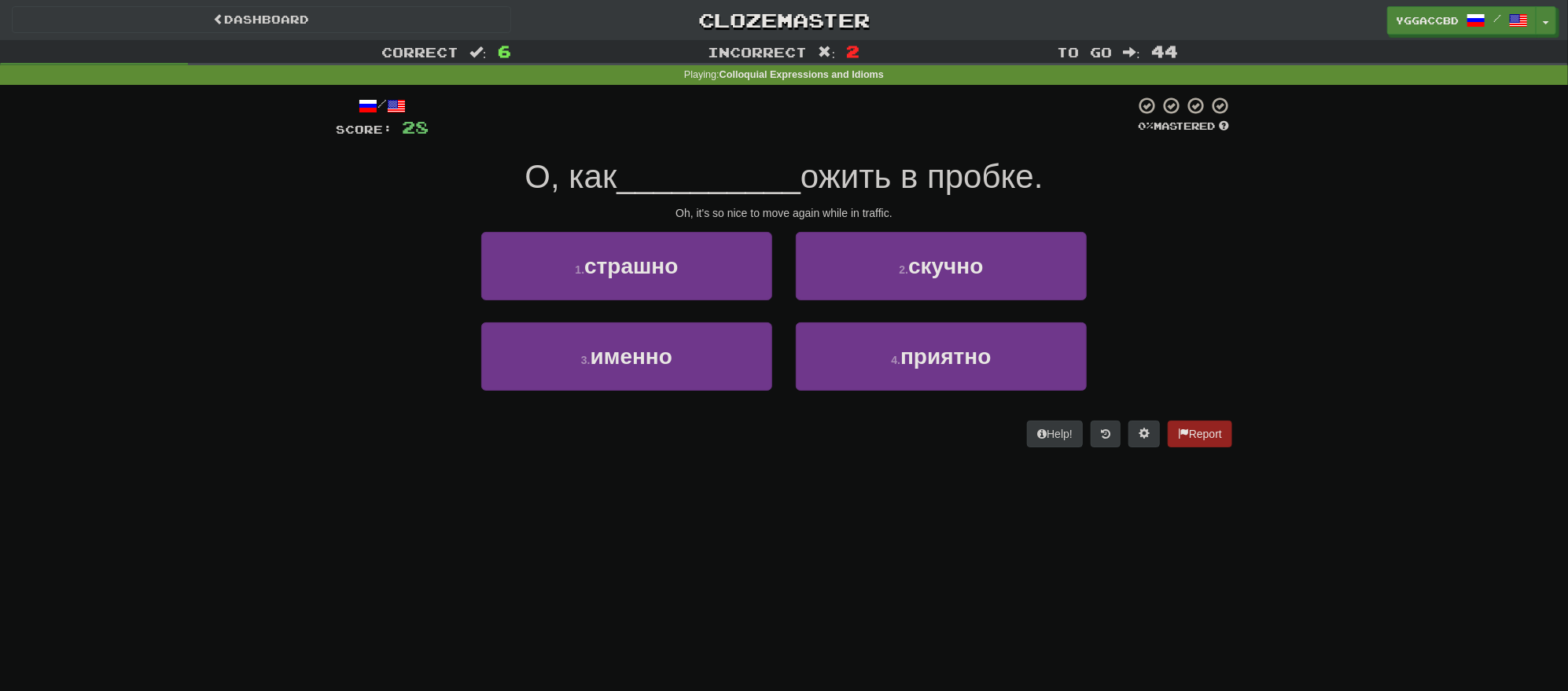
click at [924, 394] on div "4 . приятно" at bounding box center [941, 367] width 314 height 90
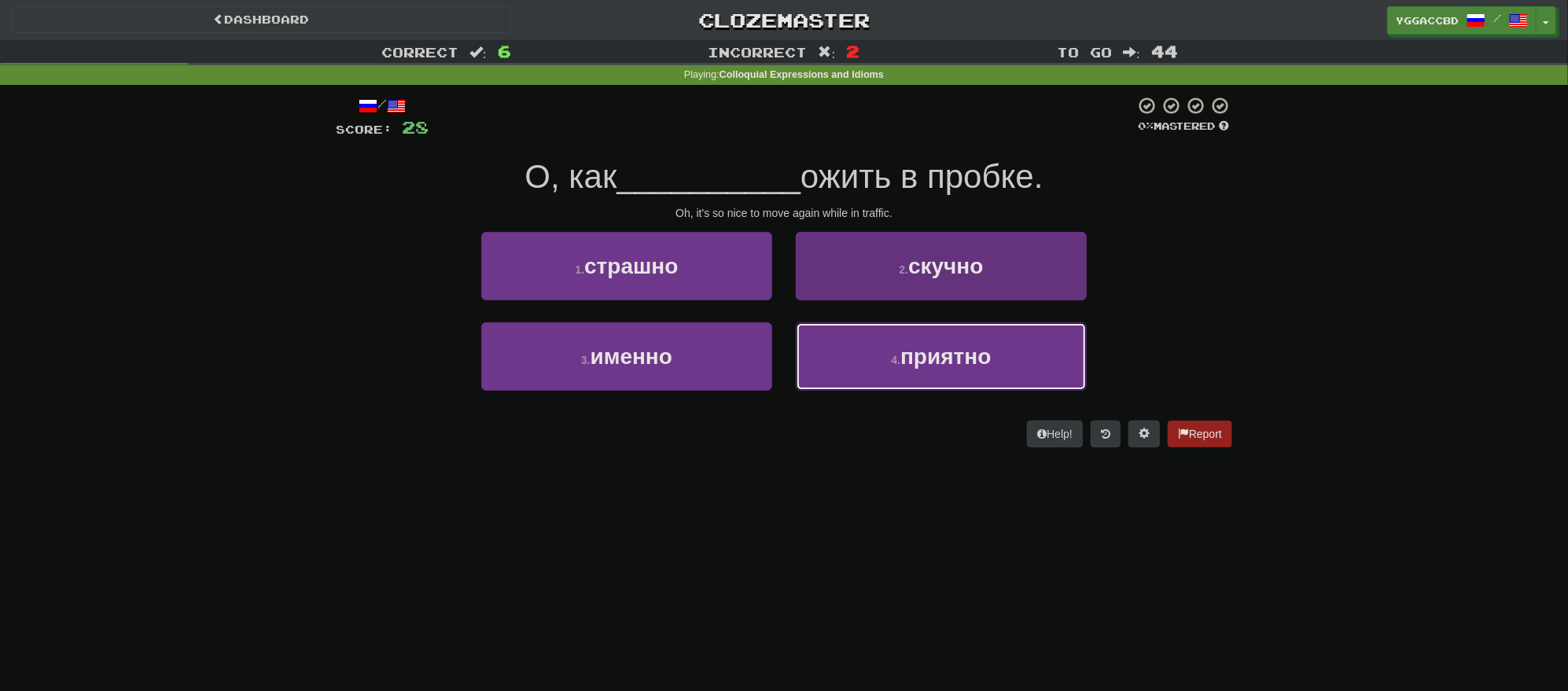
click at [905, 380] on button "4 . приятно" at bounding box center [941, 356] width 291 height 68
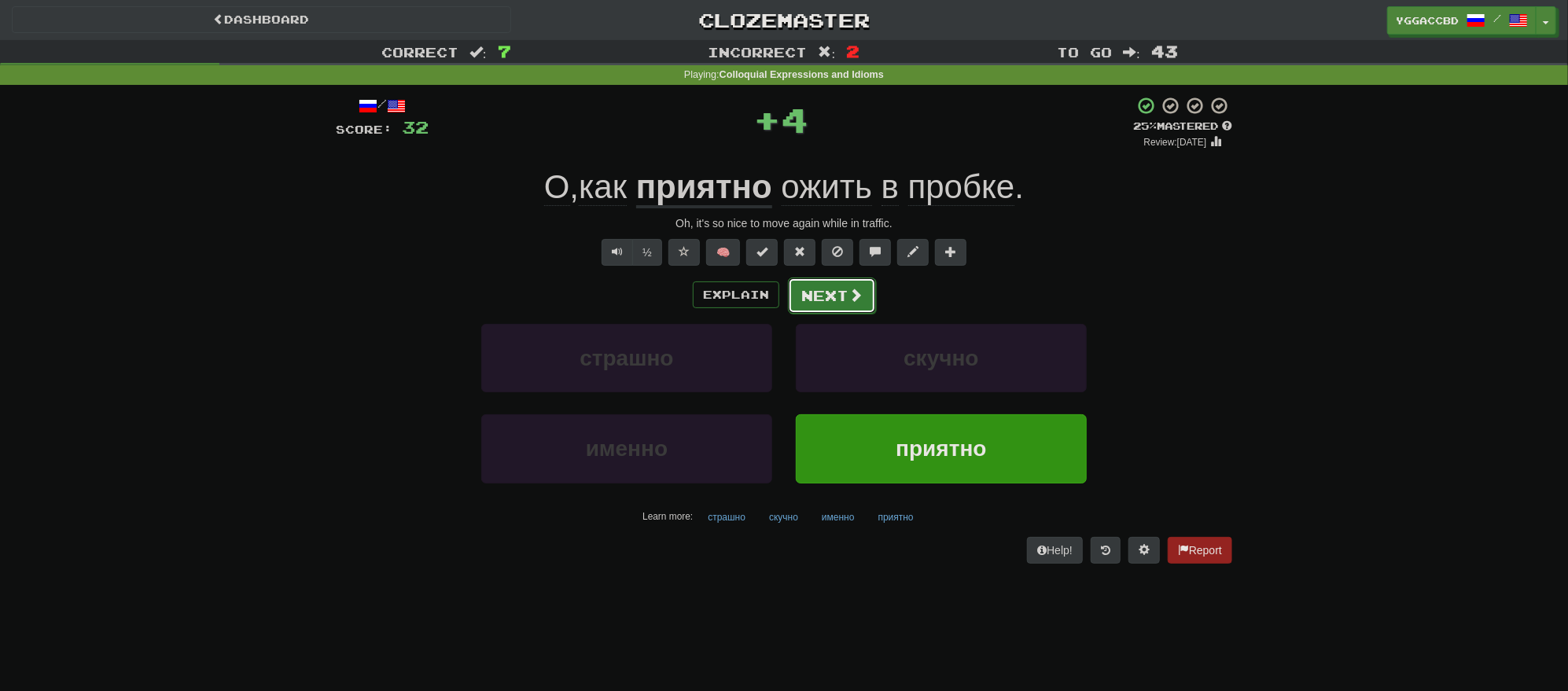
click at [814, 288] on button "Next" at bounding box center [832, 295] width 88 height 36
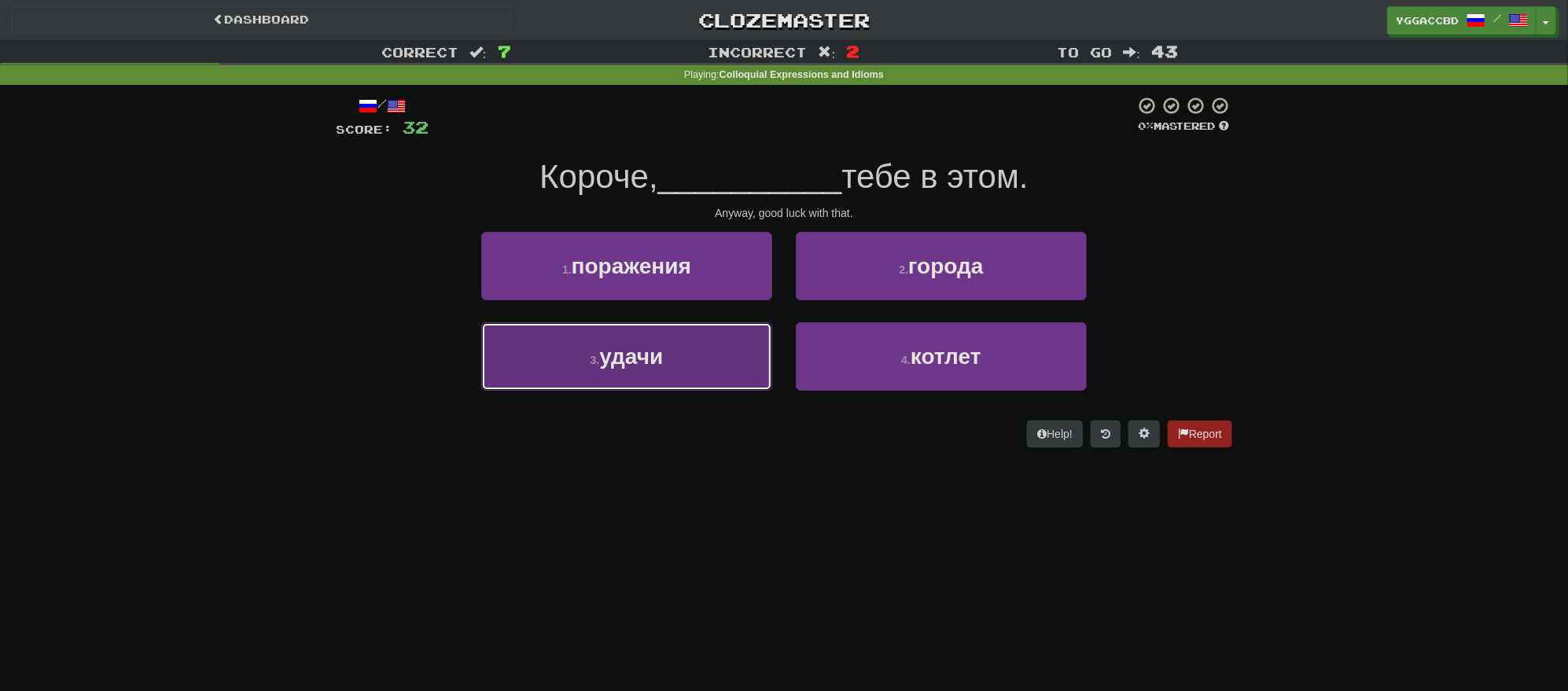
click at [692, 368] on button "3 . удачи" at bounding box center [627, 356] width 291 height 68
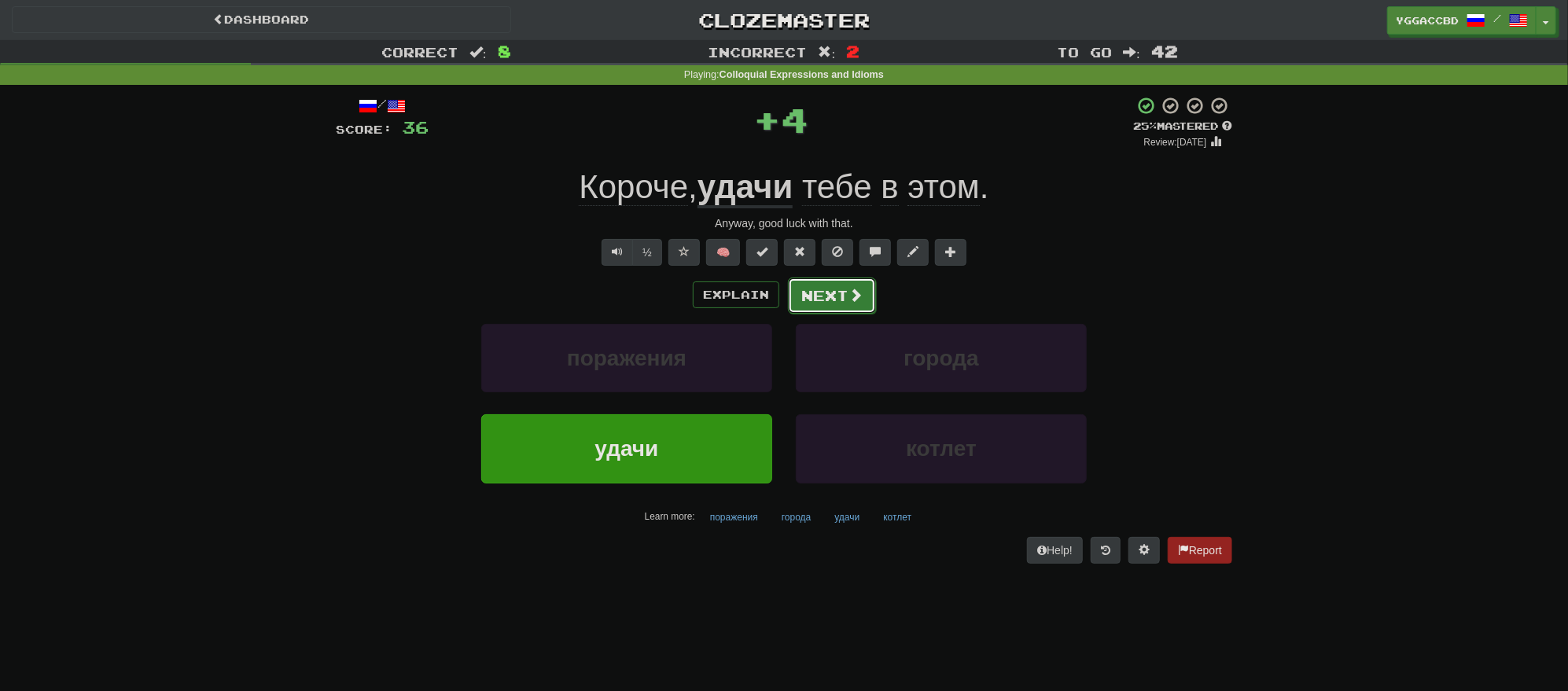
click at [845, 293] on button "Next" at bounding box center [832, 295] width 88 height 36
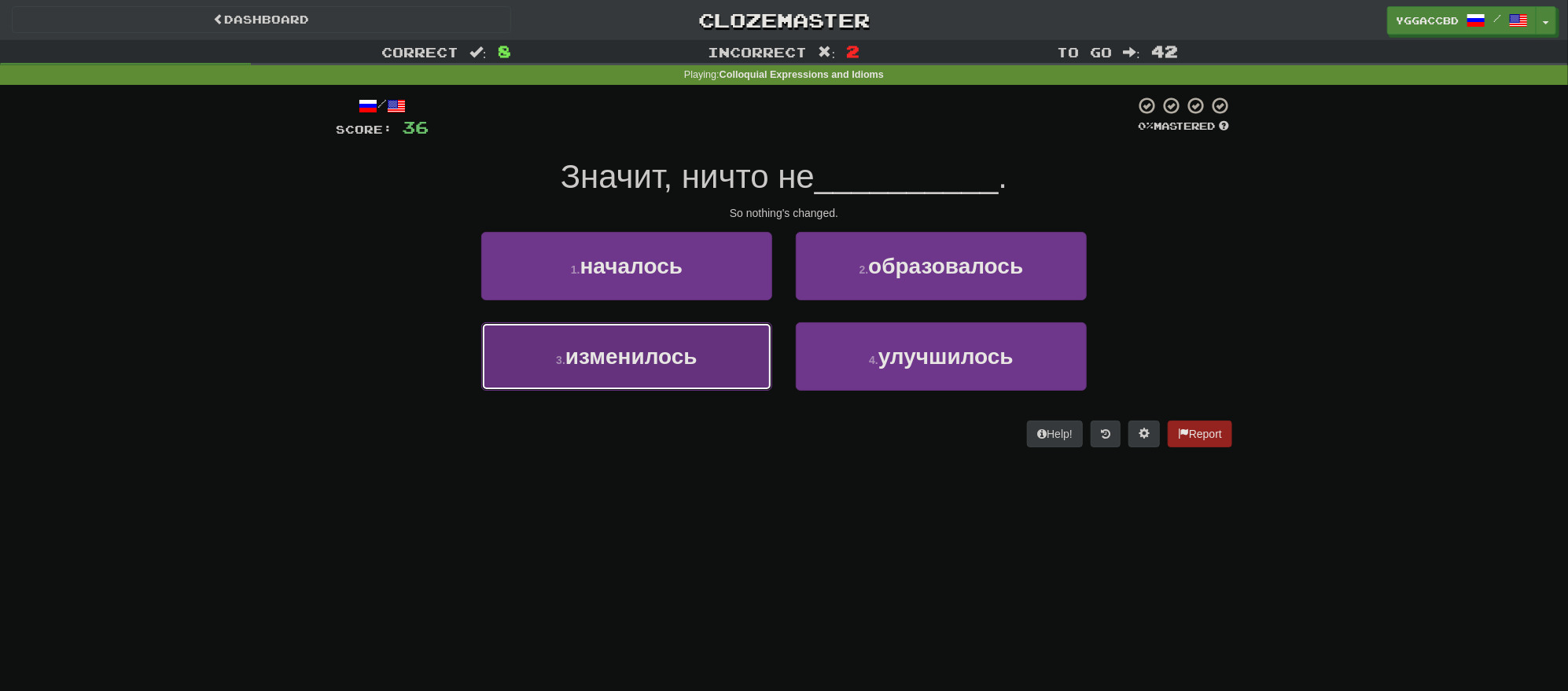
click at [709, 346] on button "3 . изменилось" at bounding box center [627, 356] width 291 height 68
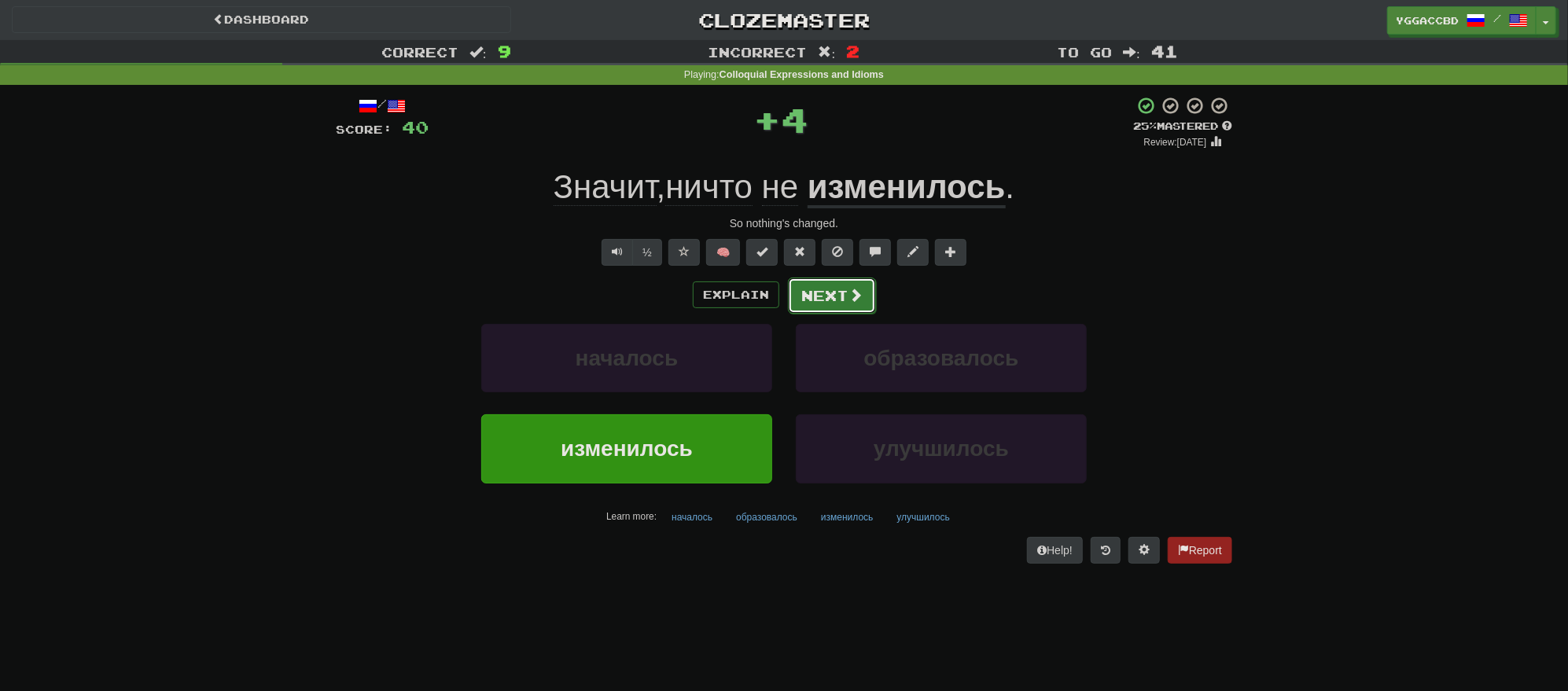
click at [849, 304] on button "Next" at bounding box center [832, 295] width 88 height 36
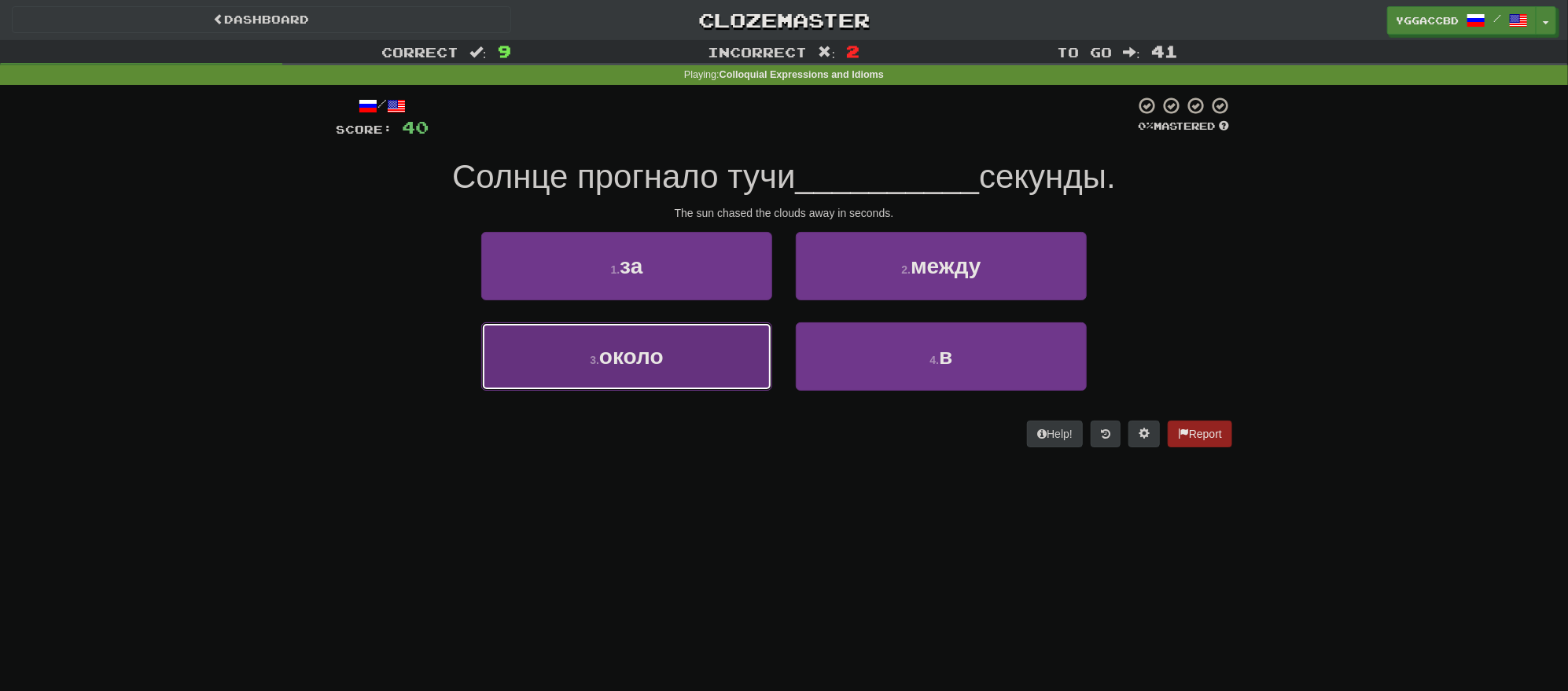
click at [699, 361] on button "3 . около" at bounding box center [627, 356] width 291 height 68
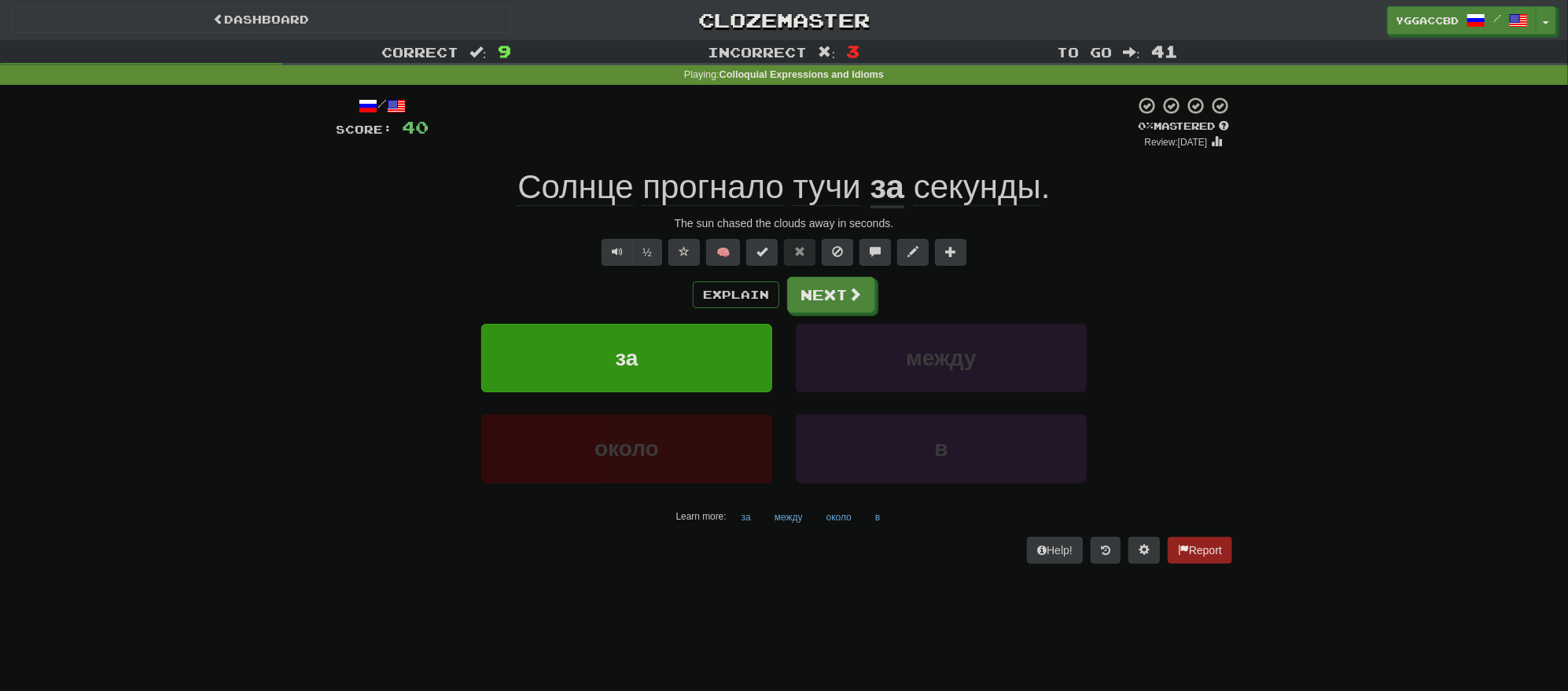
click at [660, 185] on span "прогнало" at bounding box center [713, 187] width 142 height 38
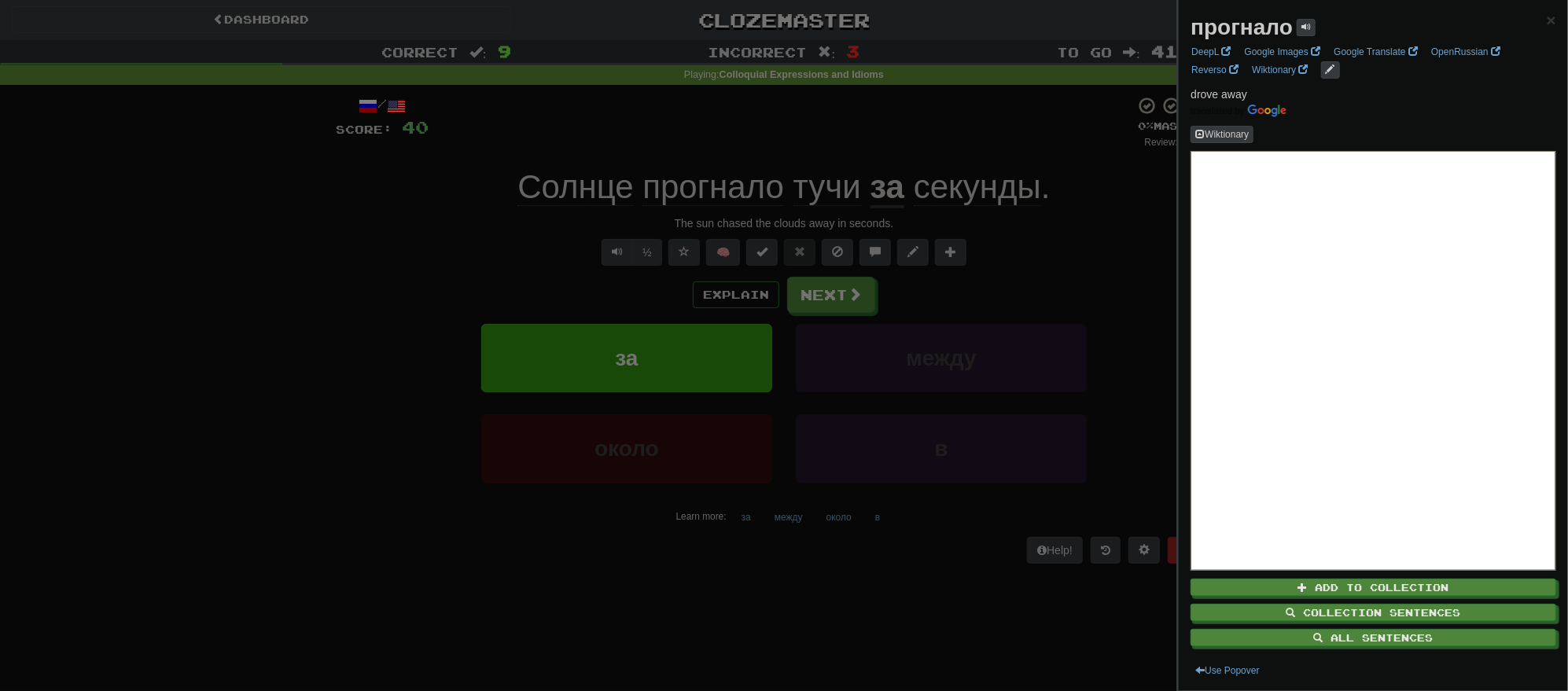
click at [812, 307] on div at bounding box center [784, 345] width 1568 height 691
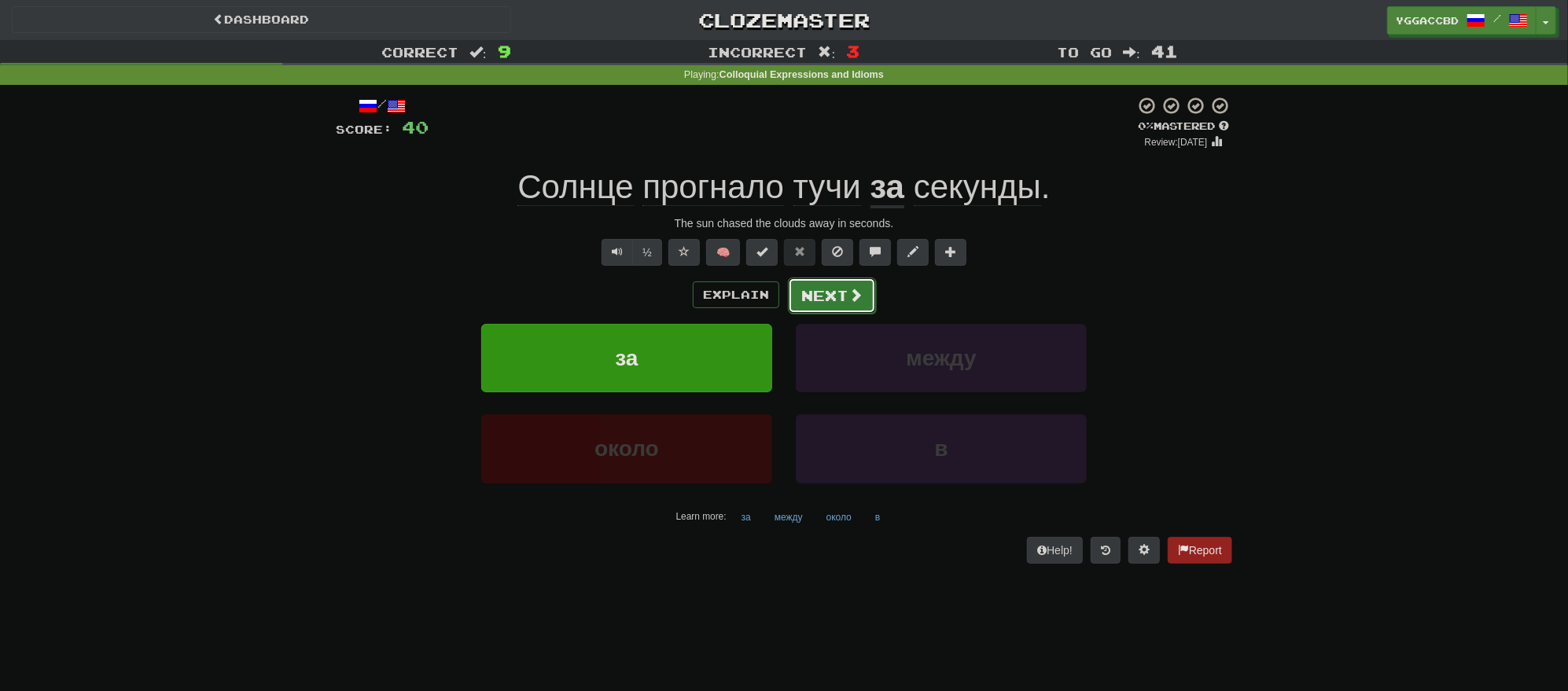
click at [823, 289] on button "Next" at bounding box center [832, 295] width 88 height 36
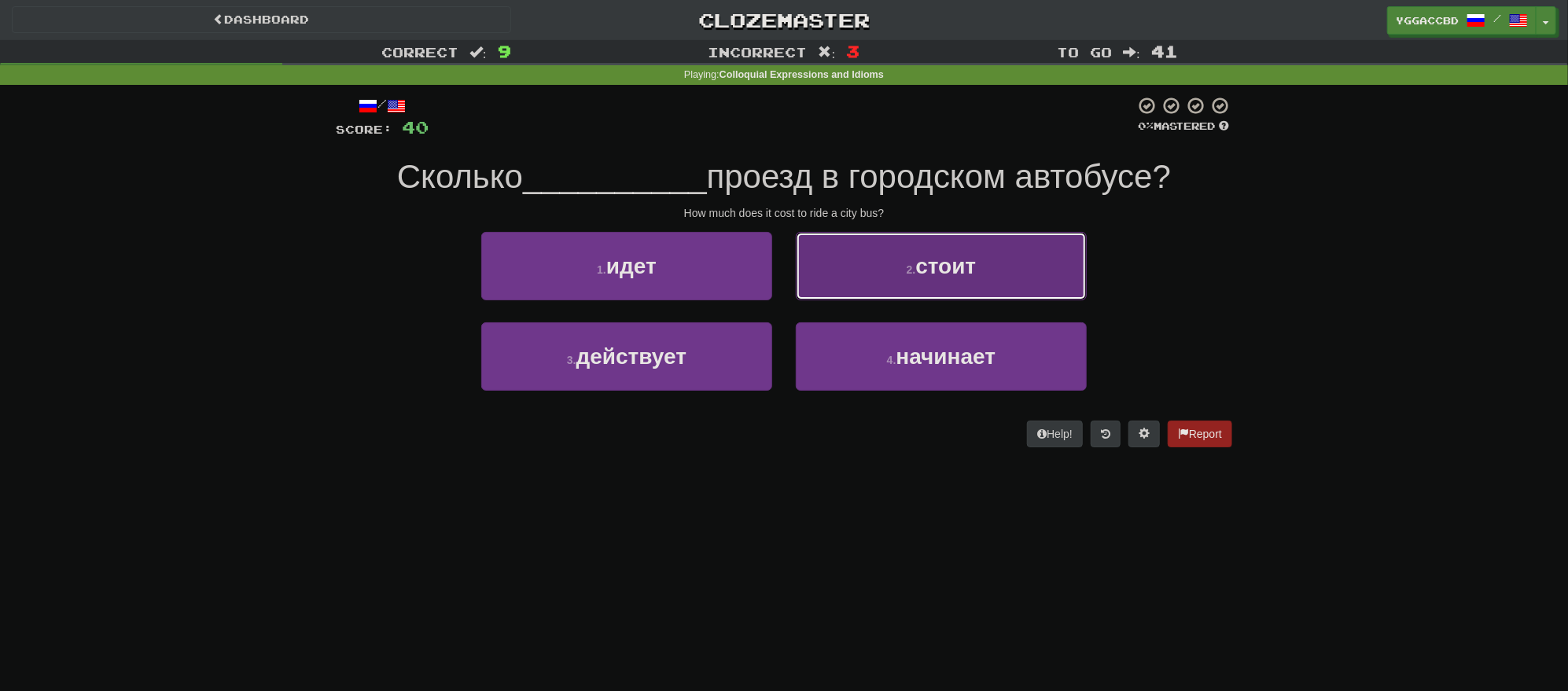
click at [867, 275] on button "2 . стоит" at bounding box center [941, 266] width 291 height 68
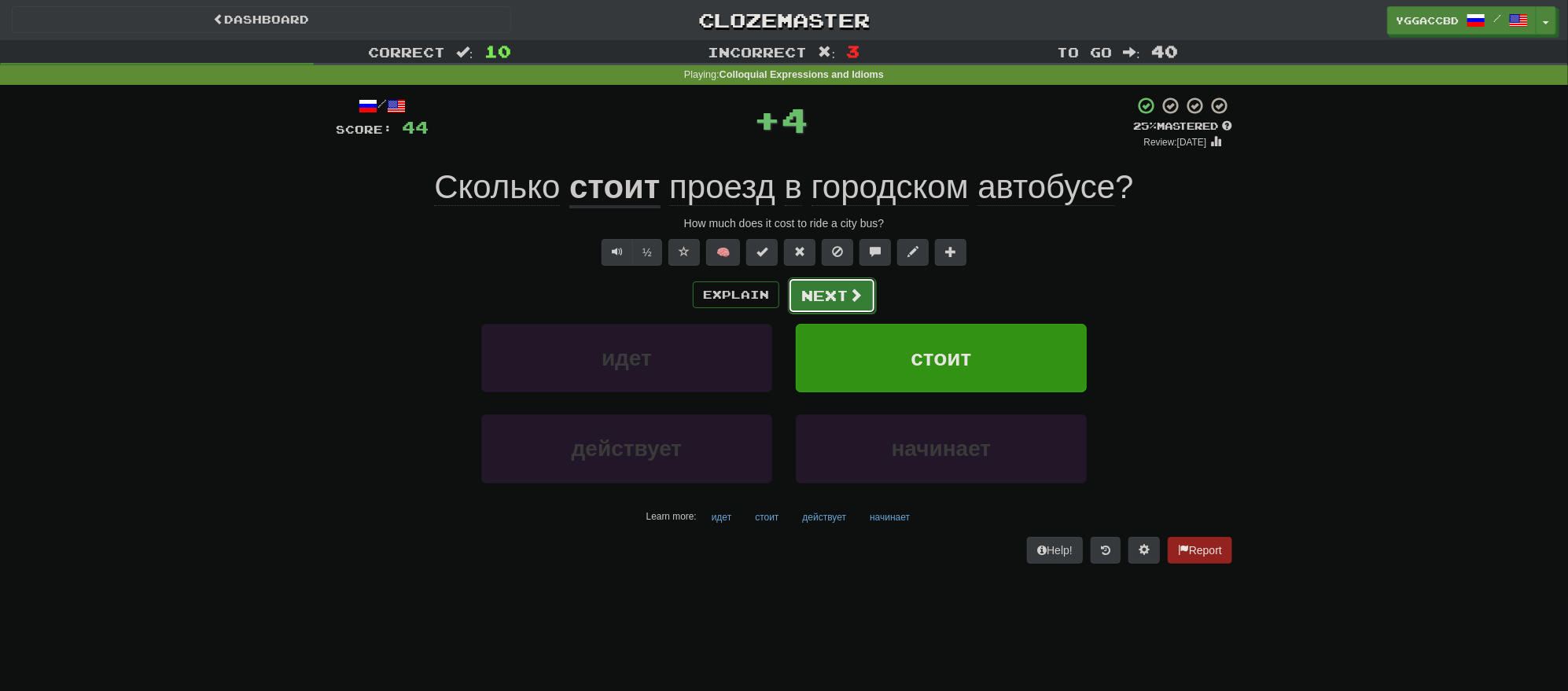
click at [823, 295] on button "Next" at bounding box center [832, 295] width 88 height 36
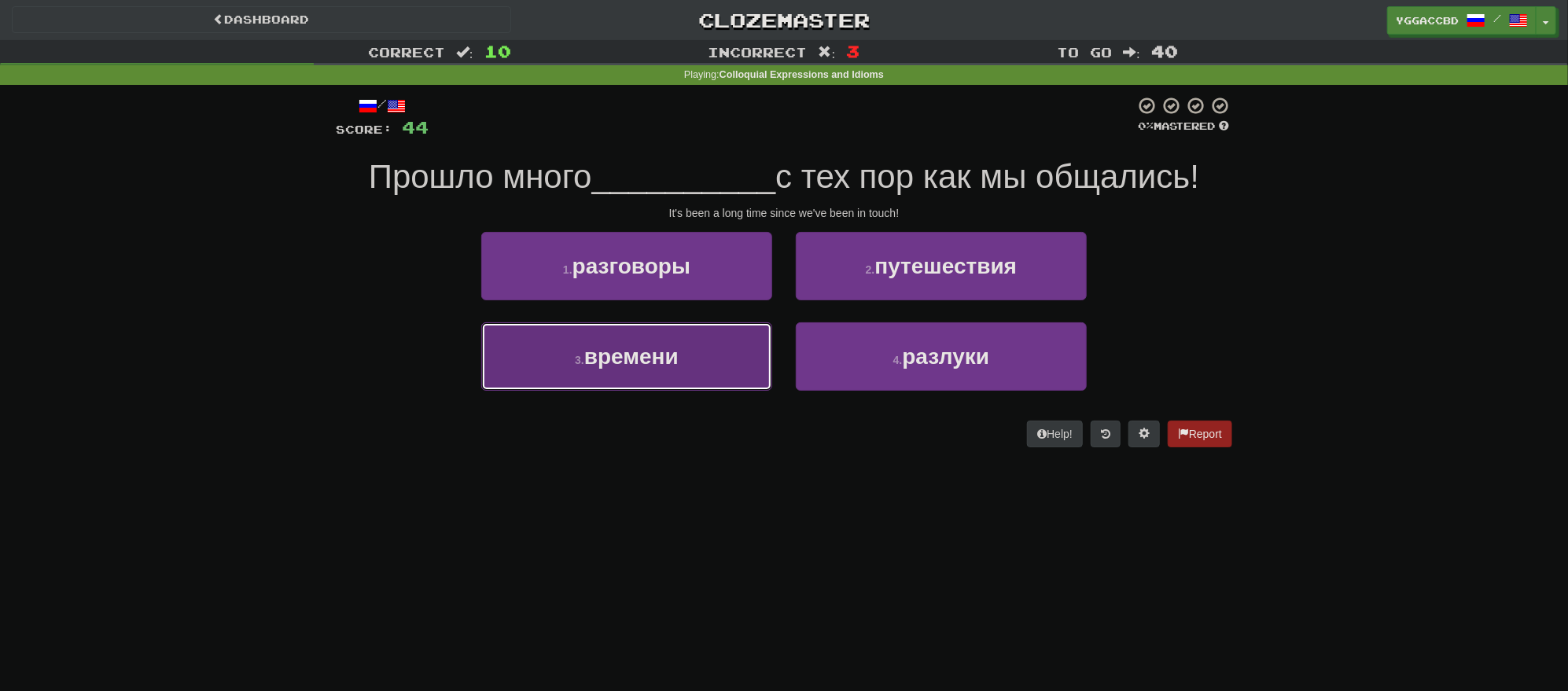
click at [674, 343] on button "3 . времени" at bounding box center [627, 356] width 291 height 68
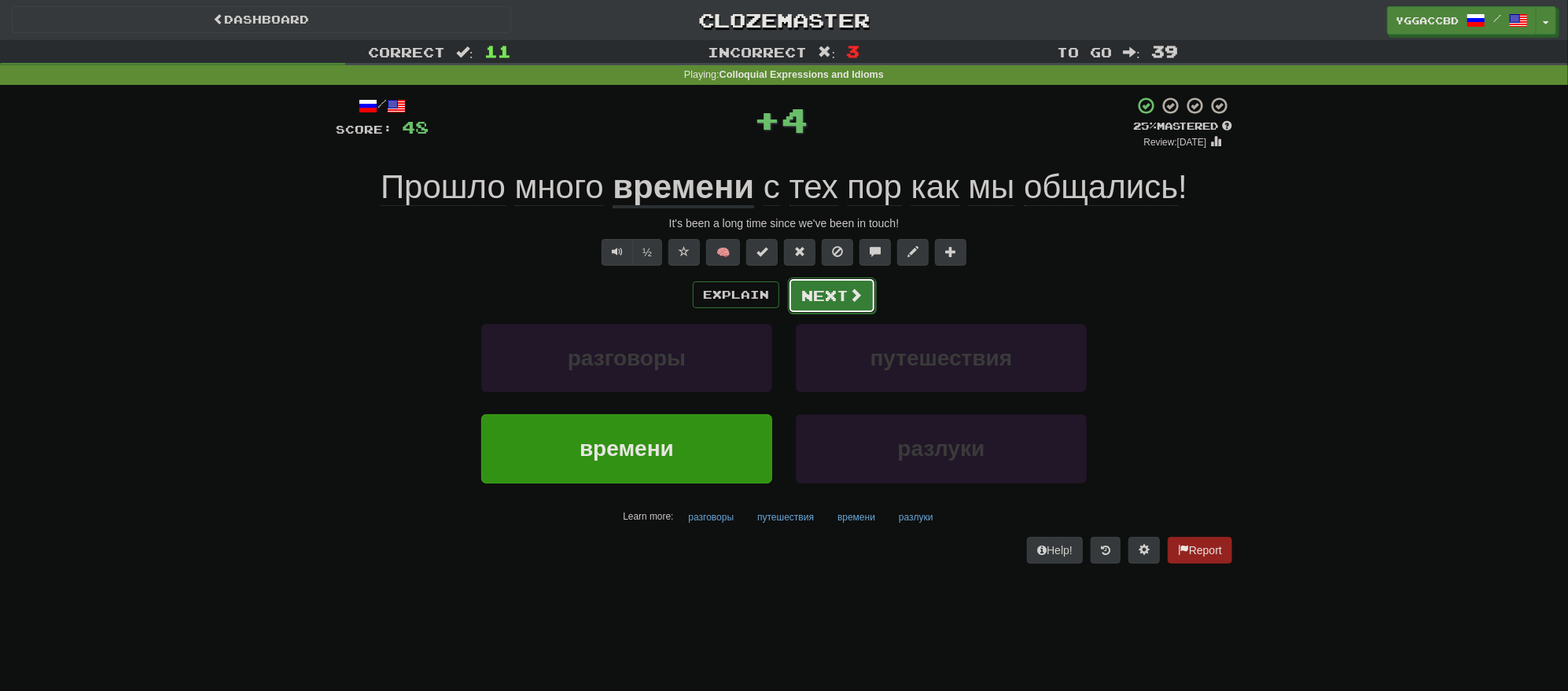
click at [834, 298] on button "Next" at bounding box center [832, 295] width 88 height 36
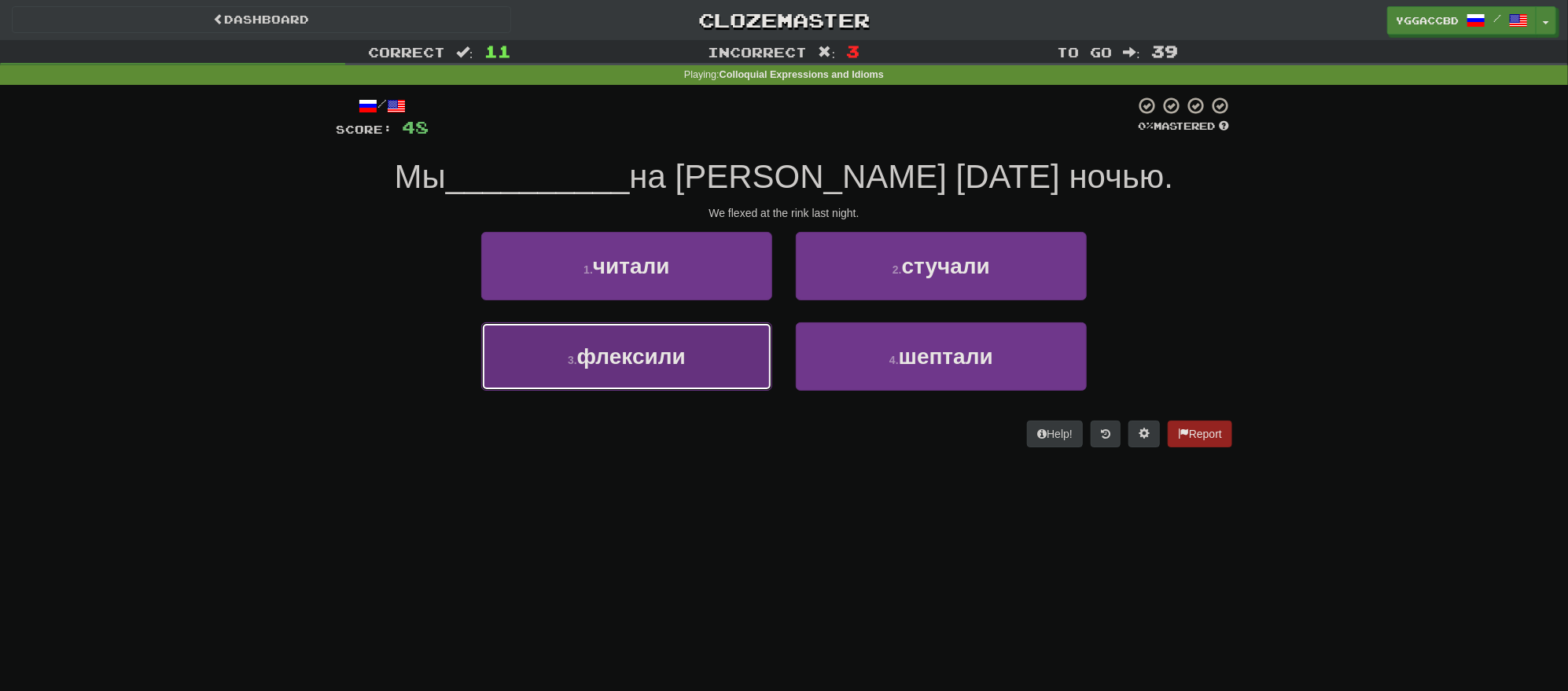
click at [655, 371] on button "3 . флексили" at bounding box center [627, 356] width 291 height 68
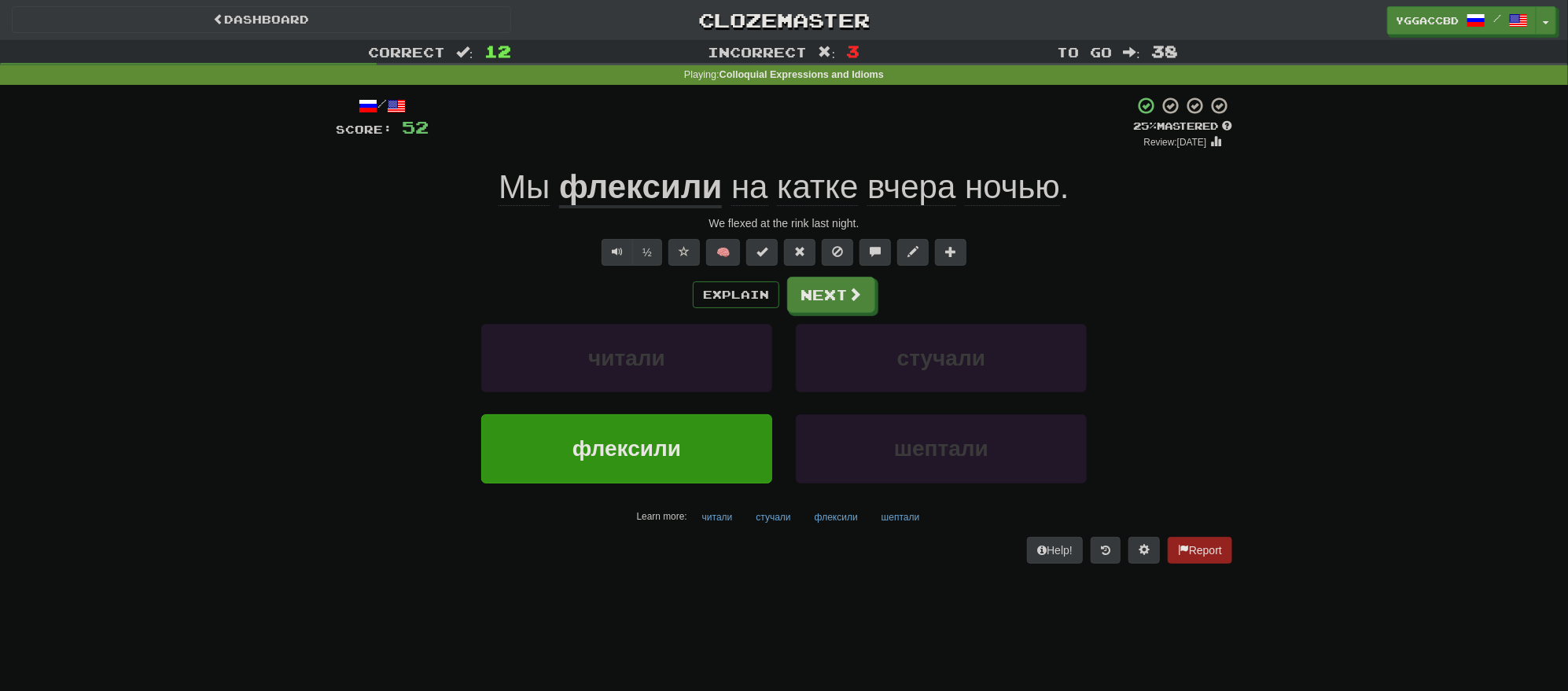
click at [673, 185] on u "флексили" at bounding box center [640, 188] width 162 height 40
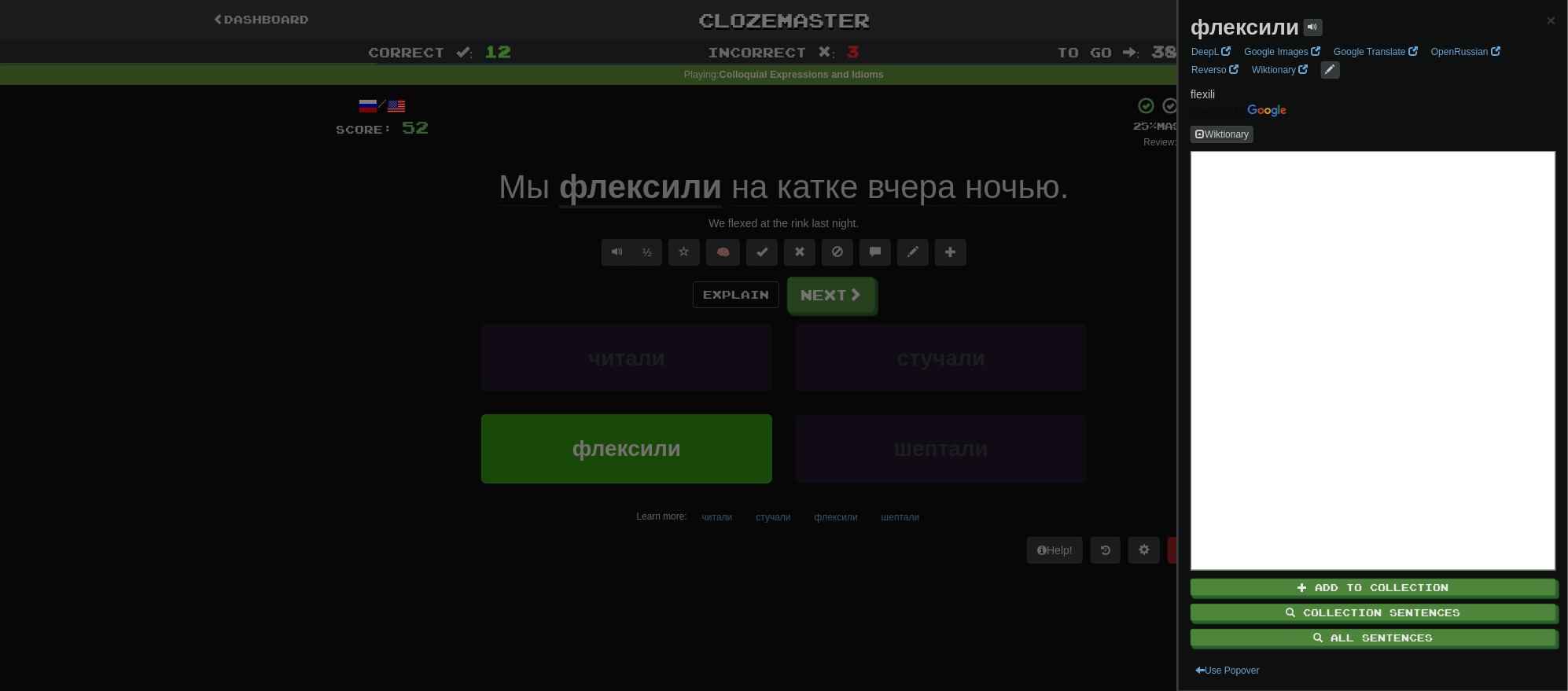
click at [774, 143] on div at bounding box center [784, 345] width 1568 height 691
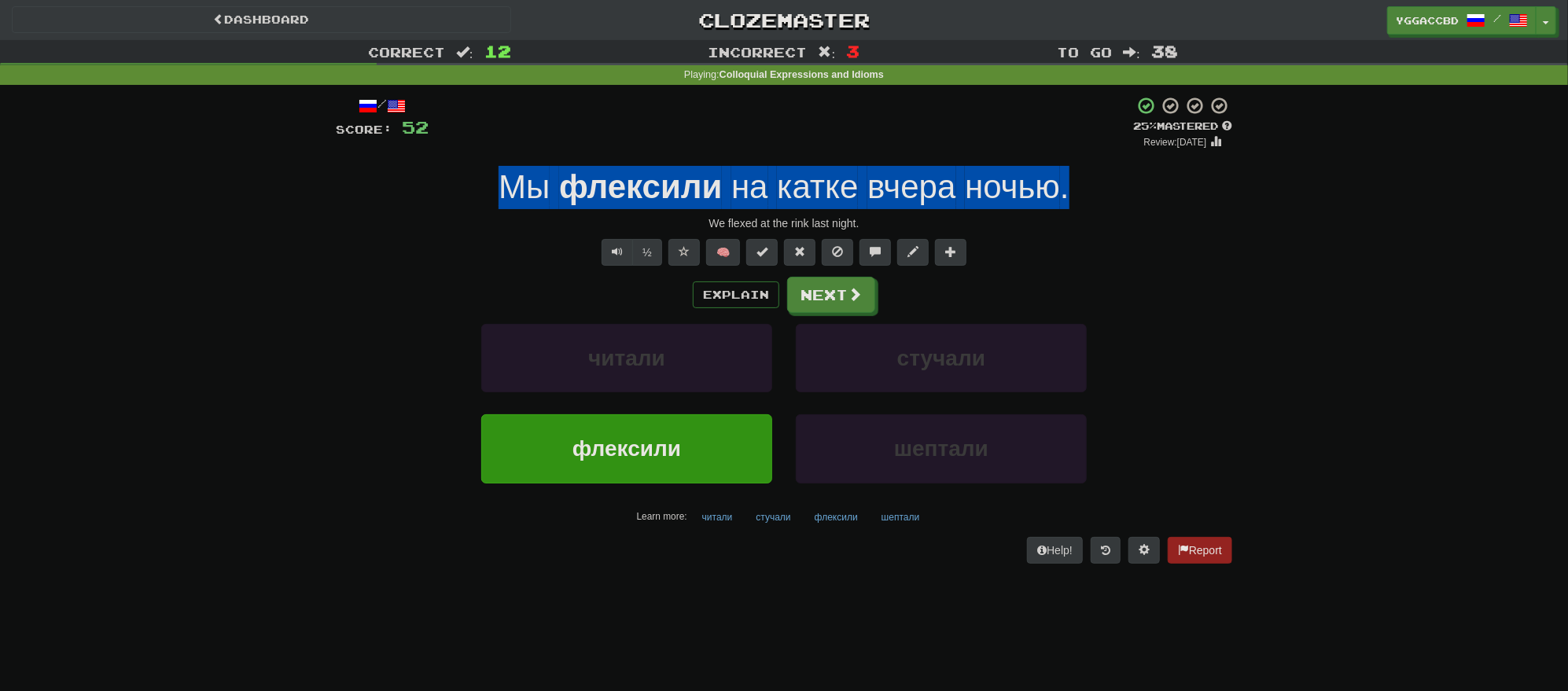
drag, startPoint x: 469, startPoint y: 189, endPoint x: 1079, endPoint y: 181, distance: 610.1
click at [1079, 181] on div "Мы флексили на катке вчера ночью ." at bounding box center [783, 187] width 896 height 43
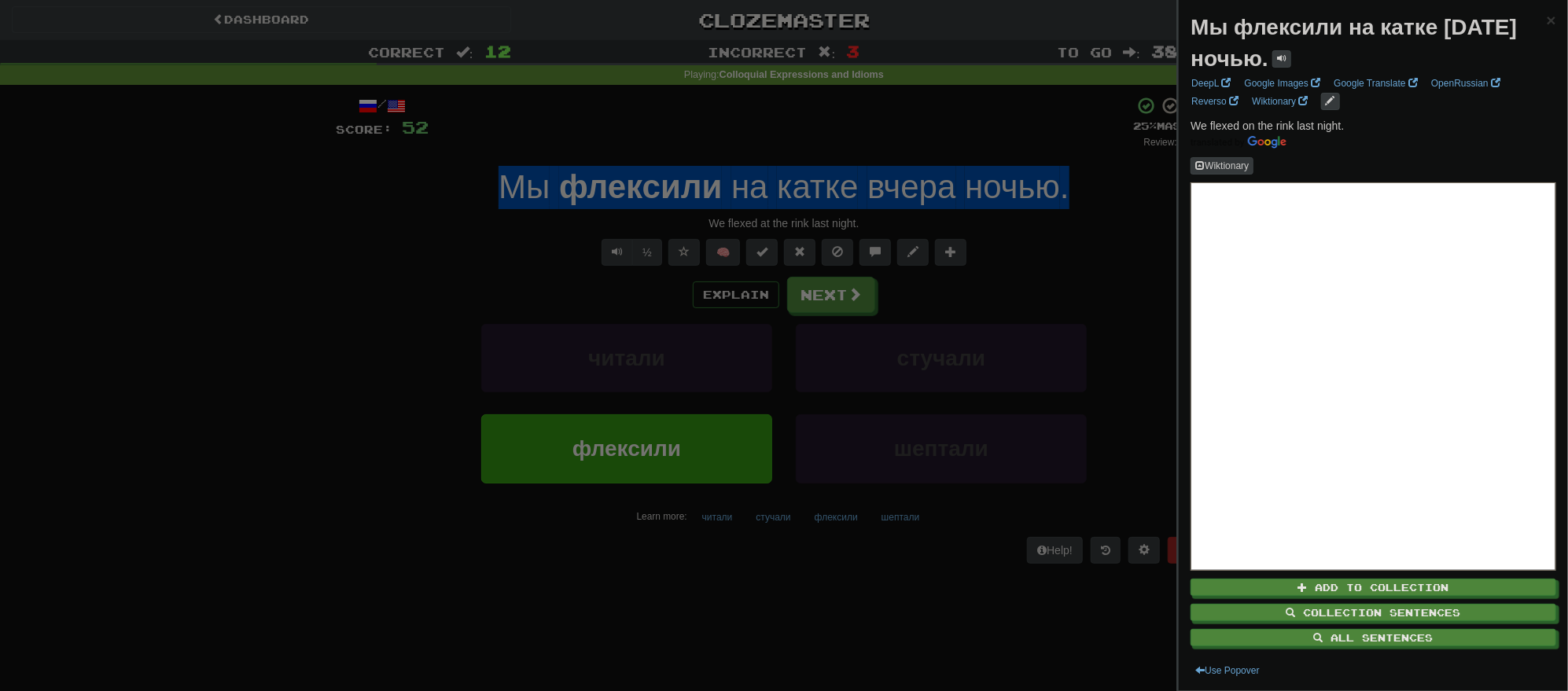
copy div "Мы флексили на катке вчера ночью ."
